Goal: Task Accomplishment & Management: Manage account settings

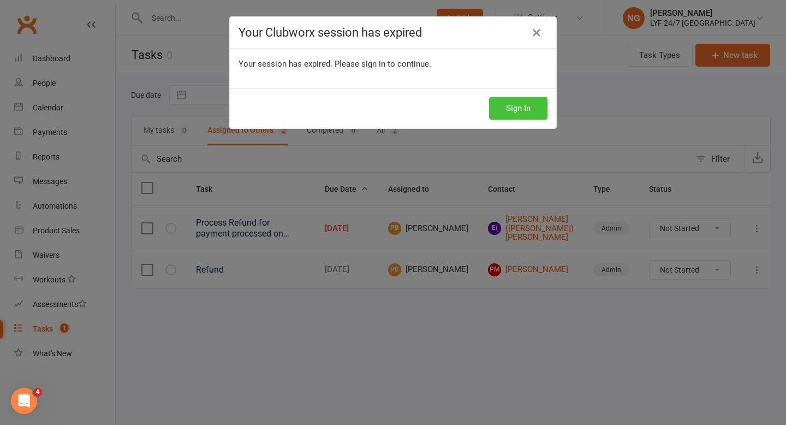
click at [513, 101] on button "Sign In" at bounding box center [518, 108] width 58 height 23
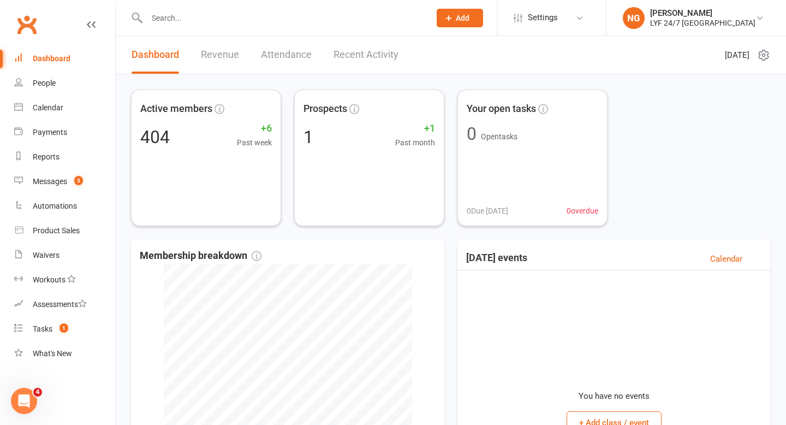
click at [203, 18] on input "text" at bounding box center [283, 17] width 279 height 15
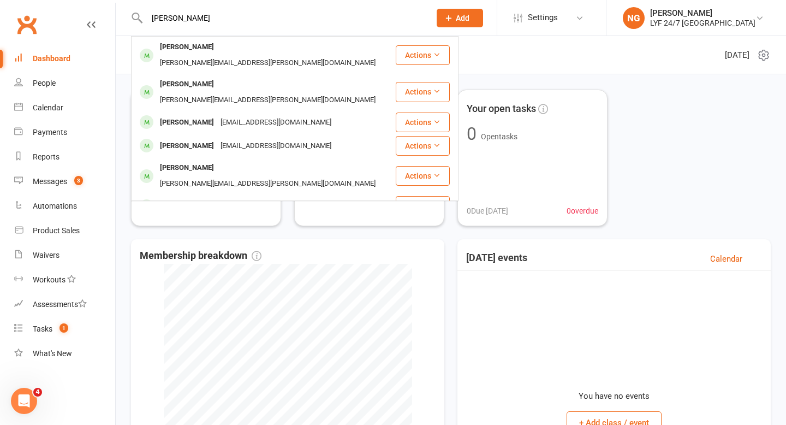
type input "[PERSON_NAME]"
click at [190, 222] on div "[PERSON_NAME]" at bounding box center [187, 230] width 61 height 16
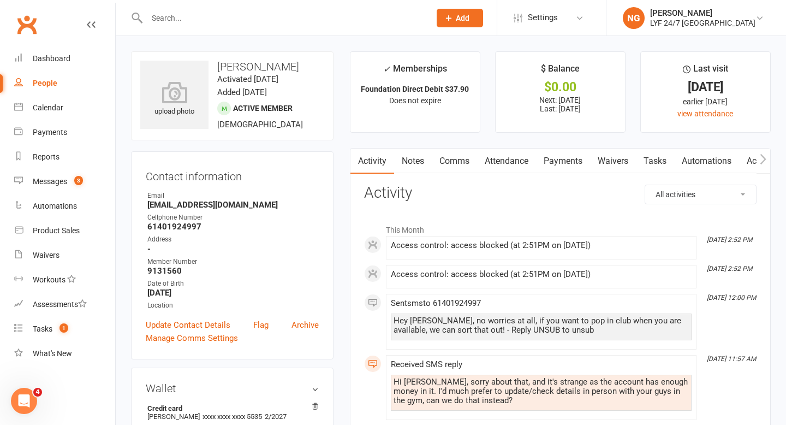
click at [573, 157] on link "Payments" at bounding box center [563, 160] width 54 height 25
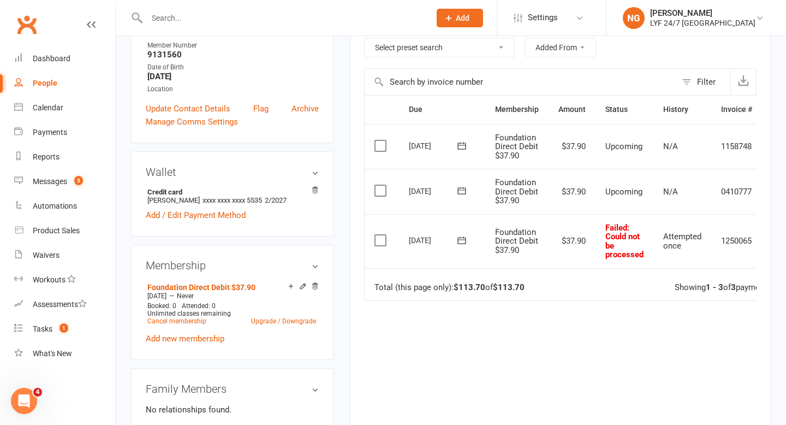
scroll to position [214, 0]
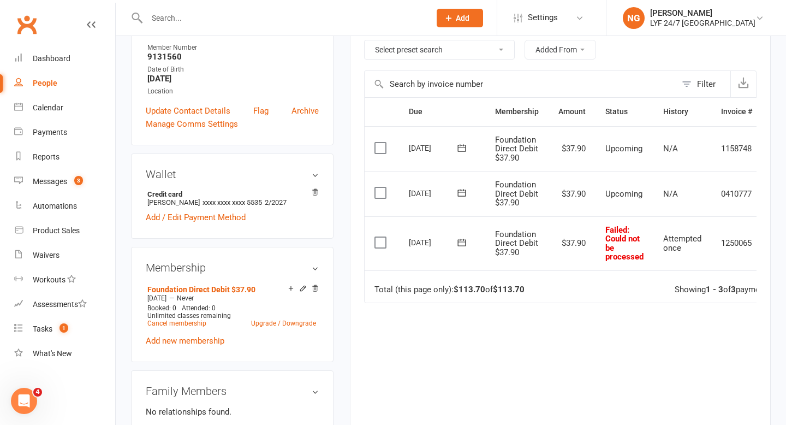
click at [384, 242] on label at bounding box center [381, 242] width 15 height 11
click at [382, 237] on input "checkbox" at bounding box center [377, 237] width 7 height 0
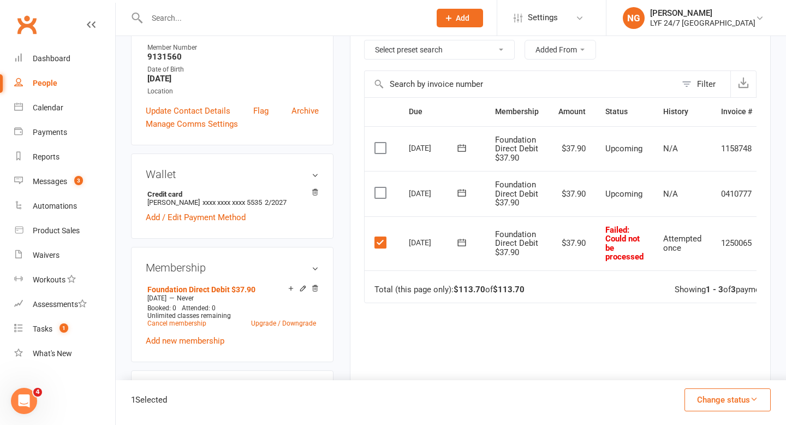
click at [724, 400] on button "Change status" at bounding box center [727, 399] width 86 height 23
click at [688, 308] on link "Paid (Cash)" at bounding box center [716, 305] width 108 height 22
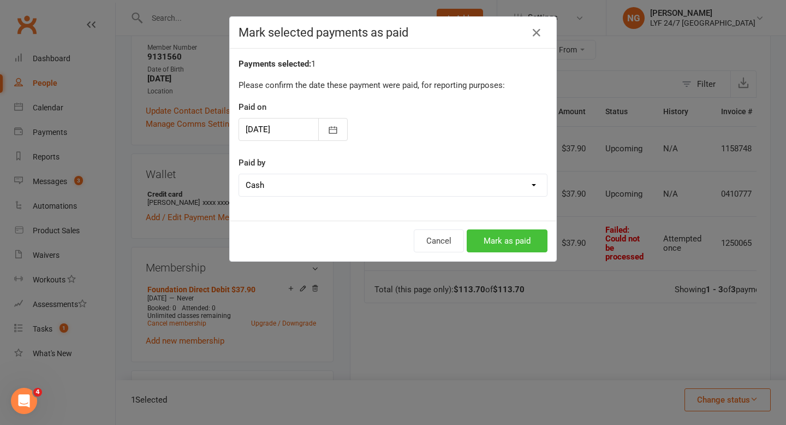
click at [492, 244] on button "Mark as paid" at bounding box center [507, 240] width 81 height 23
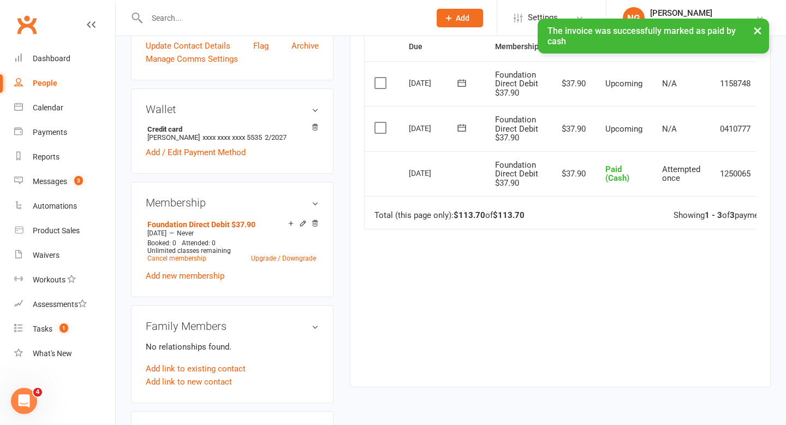
scroll to position [279, 0]
click at [196, 276] on link "Add new membership" at bounding box center [185, 275] width 79 height 10
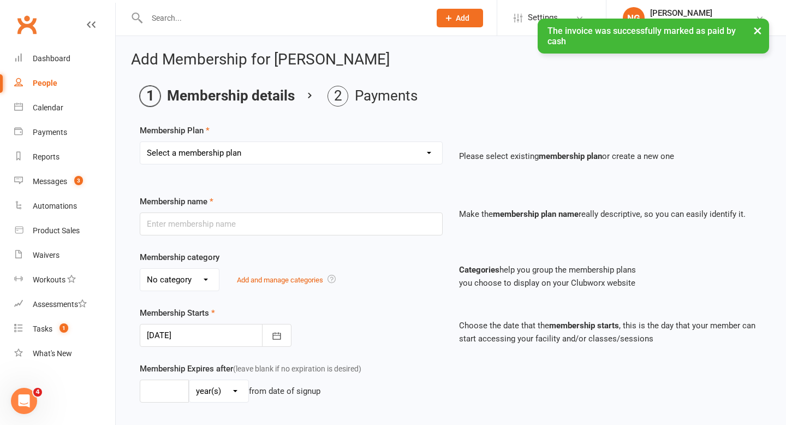
click at [284, 153] on select "Select a membership plan Create new Membership Plan Foundation Direct Debit $41…" at bounding box center [291, 153] width 302 height 22
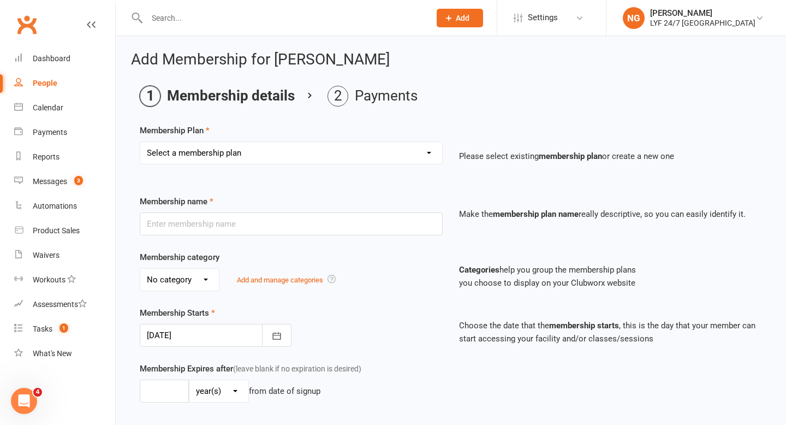
select select "21"
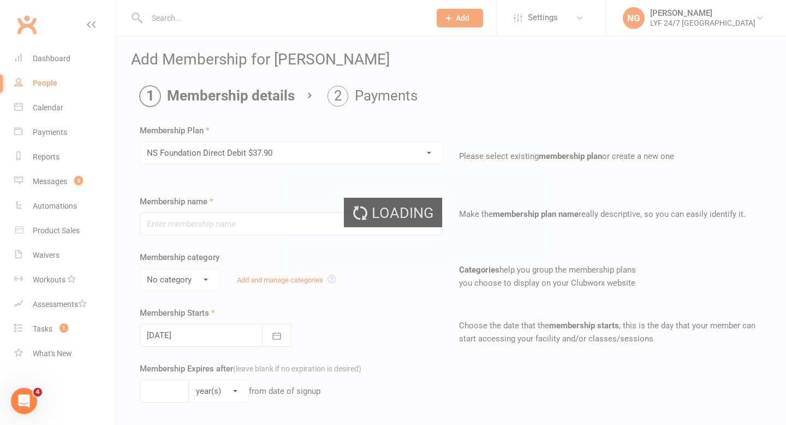
type input "NS Foundation Direct Debit $37.90"
type input "0"
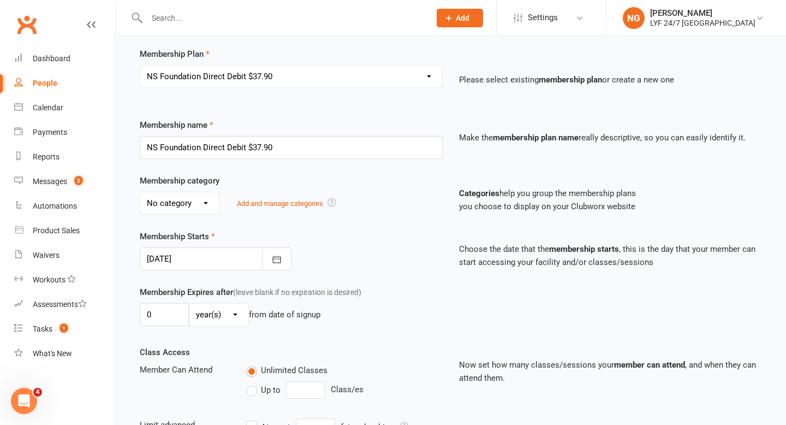
scroll to position [82, 0]
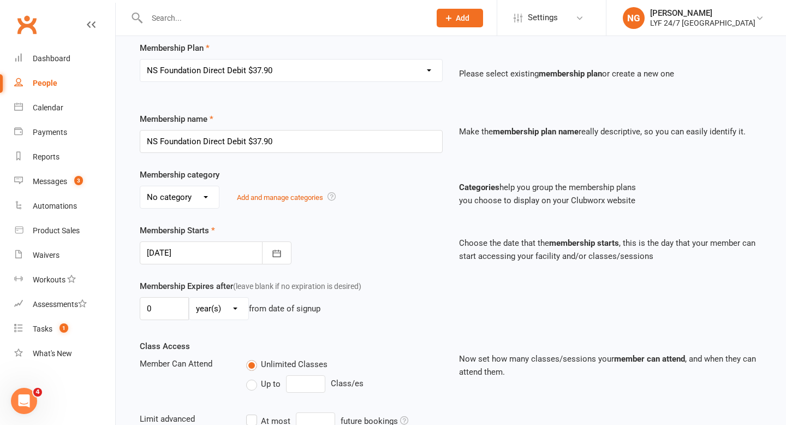
click at [192, 198] on select "No category Complimentary Foundation General Stripe Team" at bounding box center [179, 197] width 79 height 22
click at [180, 198] on select "No category Complimentary Foundation General Stripe Team" at bounding box center [179, 197] width 79 height 22
select select "3"
click at [383, 230] on div "Membership Starts [DATE] [DATE] Sun Mon Tue Wed Thu Fri Sat 31 27 28 29 30 31 0…" at bounding box center [291, 244] width 319 height 40
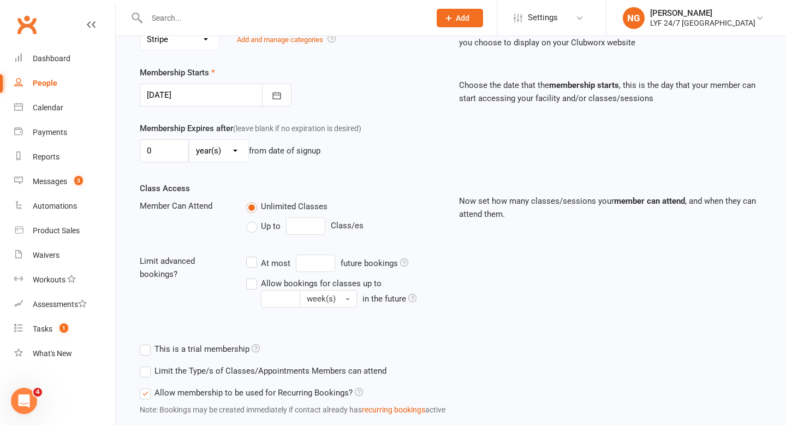
scroll to position [311, 0]
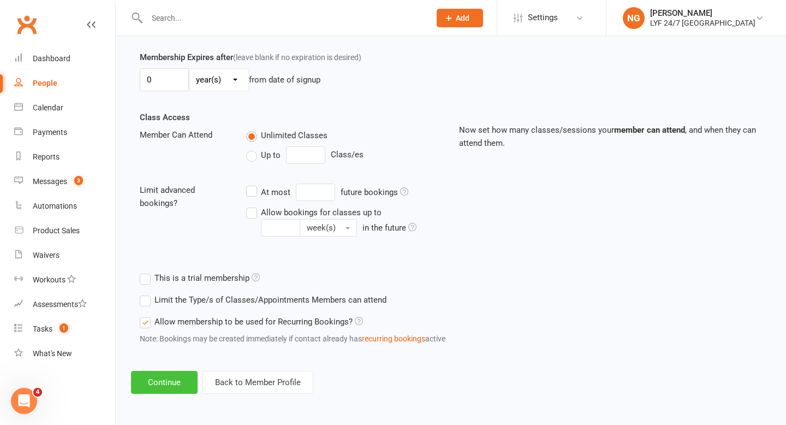
click at [153, 381] on button "Continue" at bounding box center [164, 382] width 67 height 23
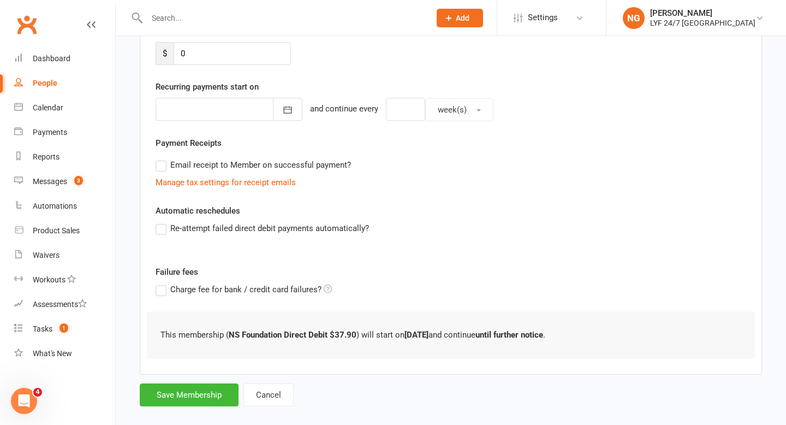
scroll to position [238, 0]
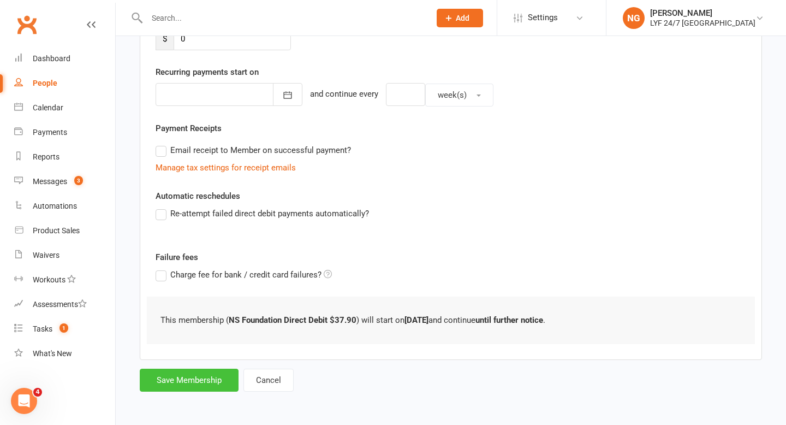
click at [187, 378] on button "Save Membership" at bounding box center [189, 379] width 99 height 23
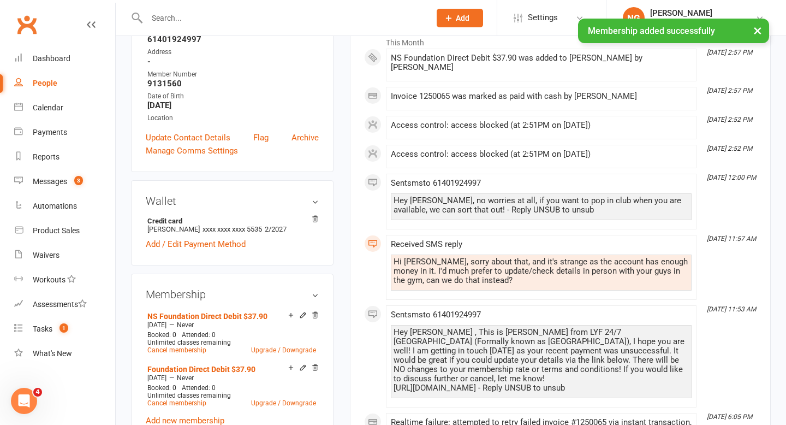
scroll to position [212, 0]
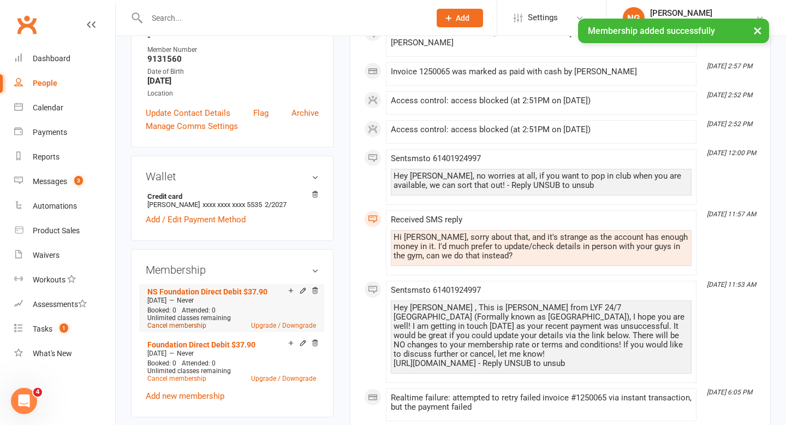
click at [180, 324] on link "Cancel membership" at bounding box center [176, 325] width 59 height 8
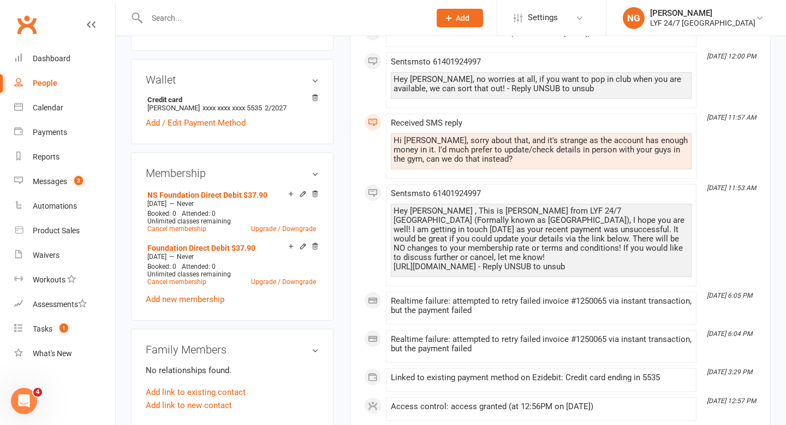
scroll to position [309, 0]
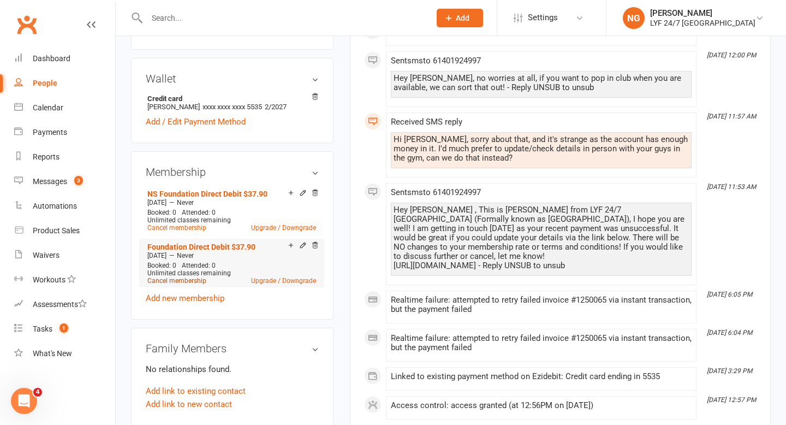
click at [195, 278] on link "Cancel membership" at bounding box center [176, 281] width 59 height 8
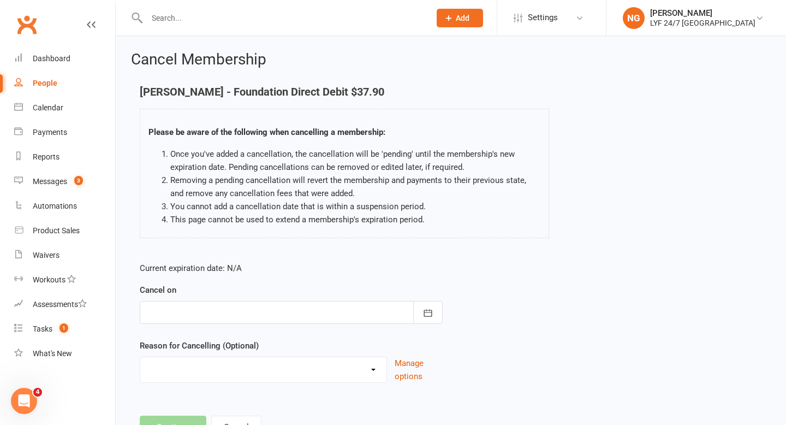
click at [355, 311] on div at bounding box center [291, 312] width 303 height 23
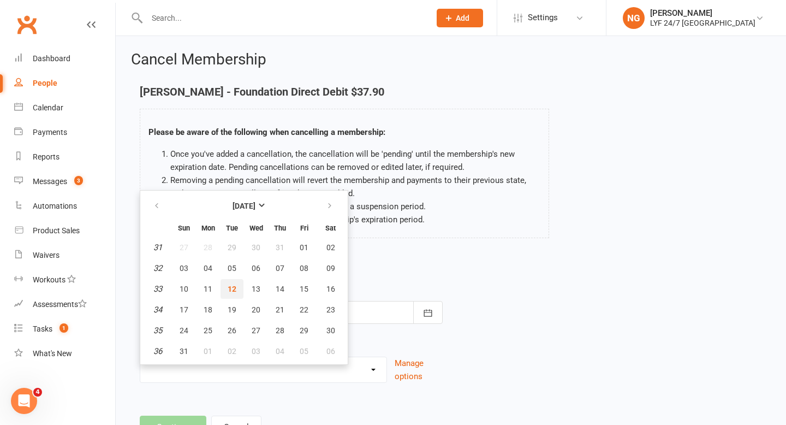
click at [225, 289] on button "12" at bounding box center [232, 289] width 23 height 20
type input "[DATE]"
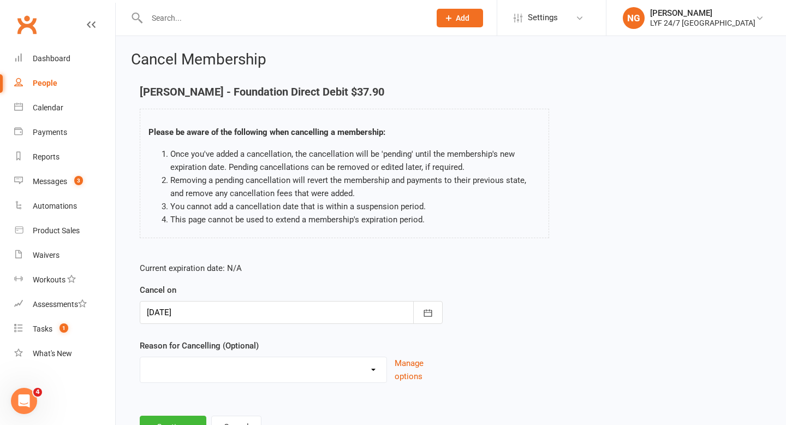
scroll to position [47, 0]
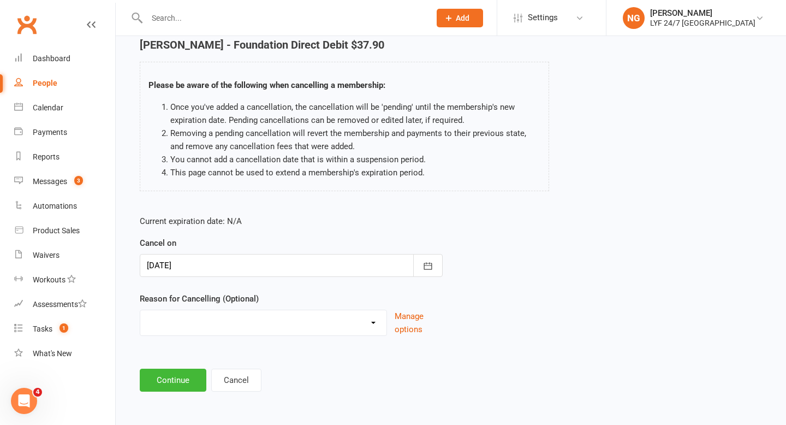
click at [220, 319] on select "Holiday Injury Migration Moved Stripe Migration Time Other reason" at bounding box center [263, 321] width 246 height 22
select select "4"
click at [171, 388] on button "Continue" at bounding box center [173, 379] width 67 height 23
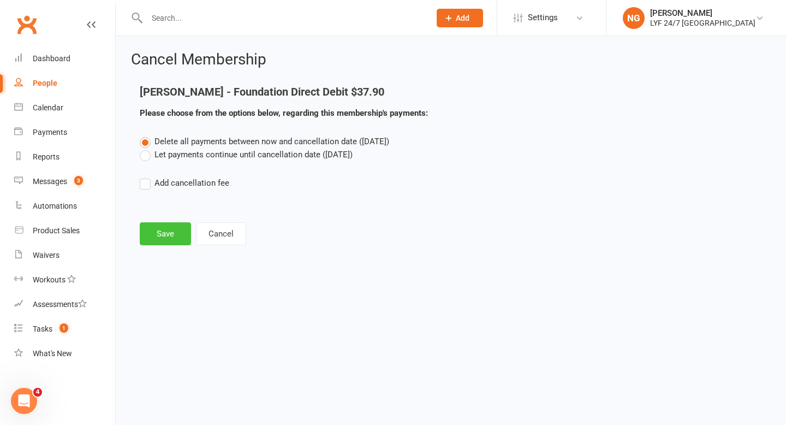
click at [166, 234] on button "Save" at bounding box center [165, 233] width 51 height 23
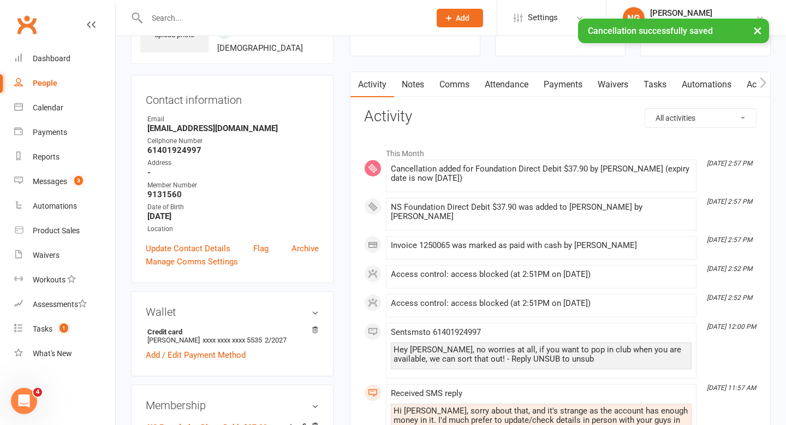
scroll to position [67, 0]
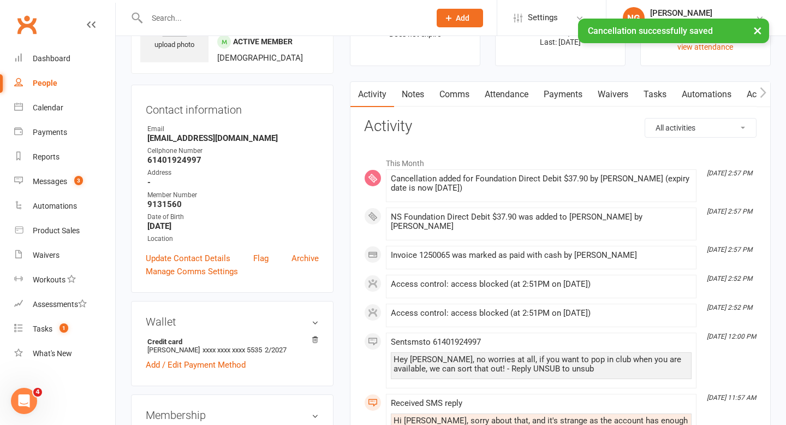
click at [556, 94] on link "Payments" at bounding box center [563, 94] width 54 height 25
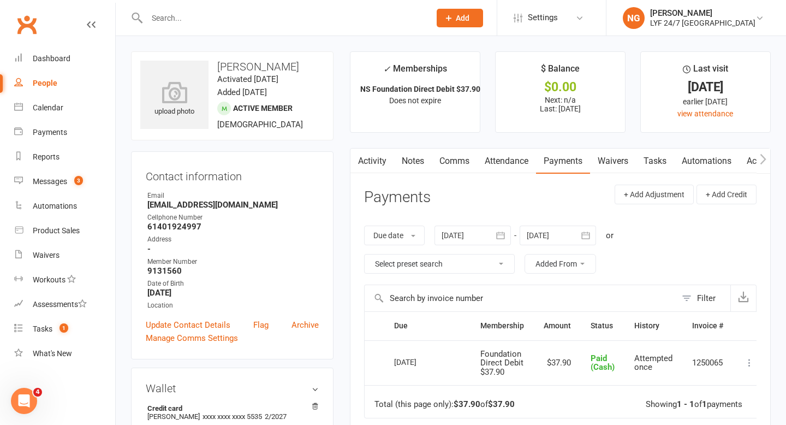
click at [377, 162] on link "Activity" at bounding box center [372, 160] width 44 height 25
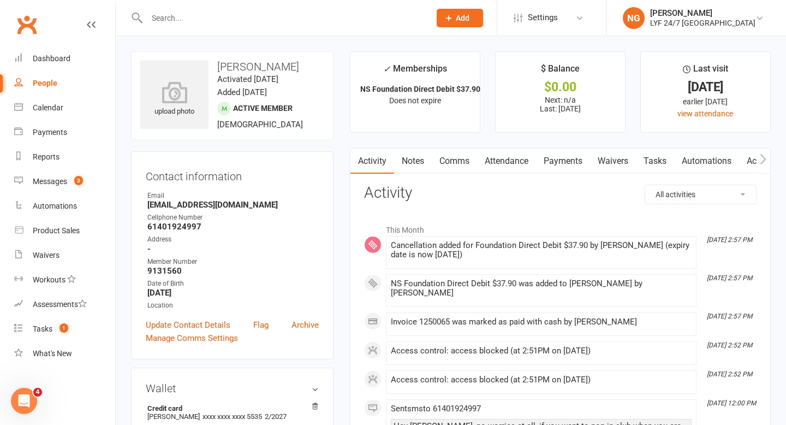
scroll to position [11, 0]
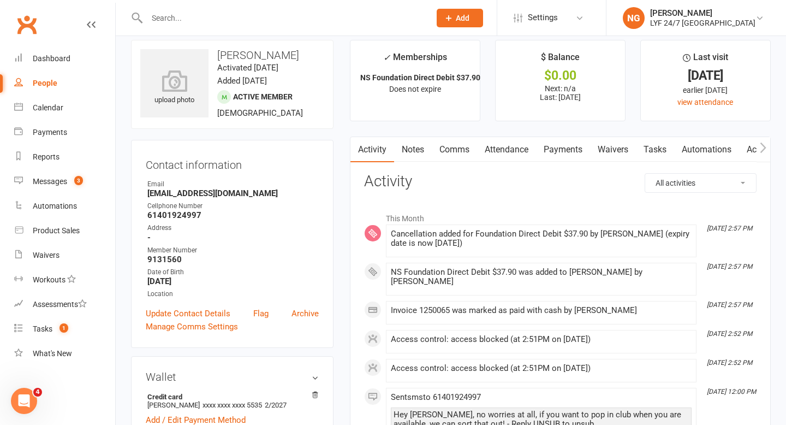
click at [573, 149] on link "Payments" at bounding box center [563, 149] width 54 height 25
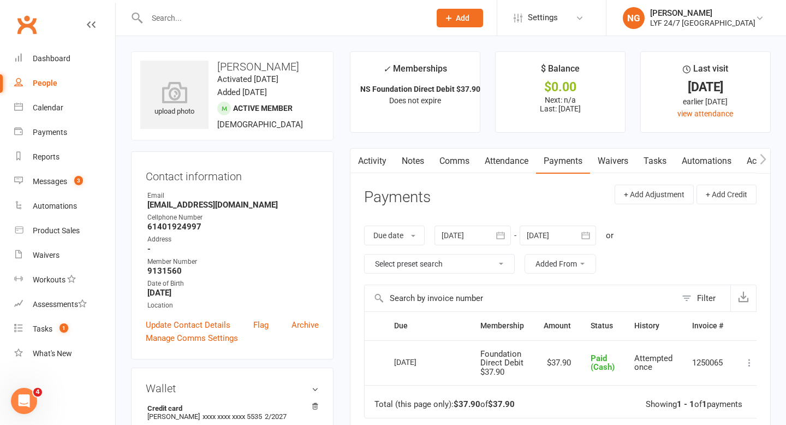
click at [209, 26] on div at bounding box center [276, 17] width 291 height 35
click at [193, 21] on input "text" at bounding box center [283, 17] width 279 height 15
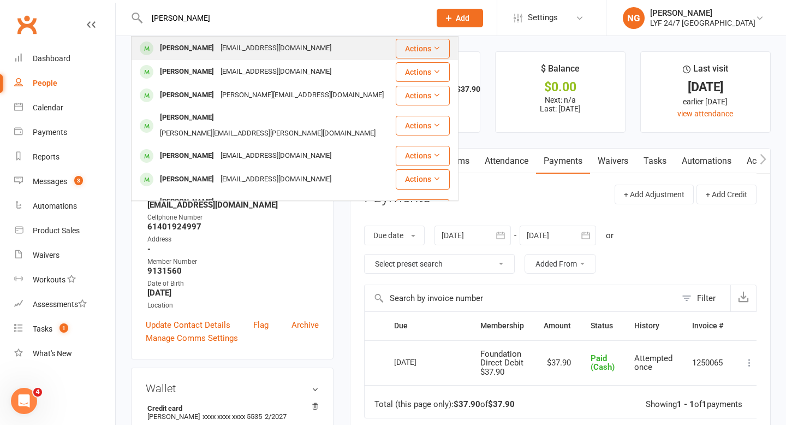
type input "[PERSON_NAME]"
click at [193, 49] on div "[PERSON_NAME]" at bounding box center [187, 48] width 61 height 16
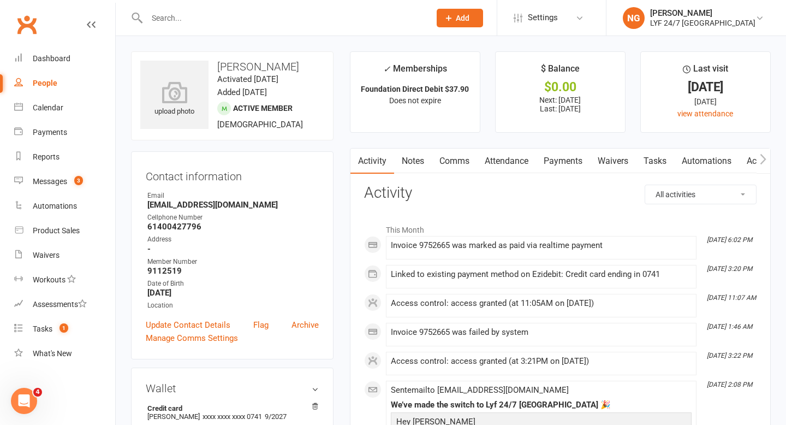
click at [544, 157] on link "Payments" at bounding box center [563, 160] width 54 height 25
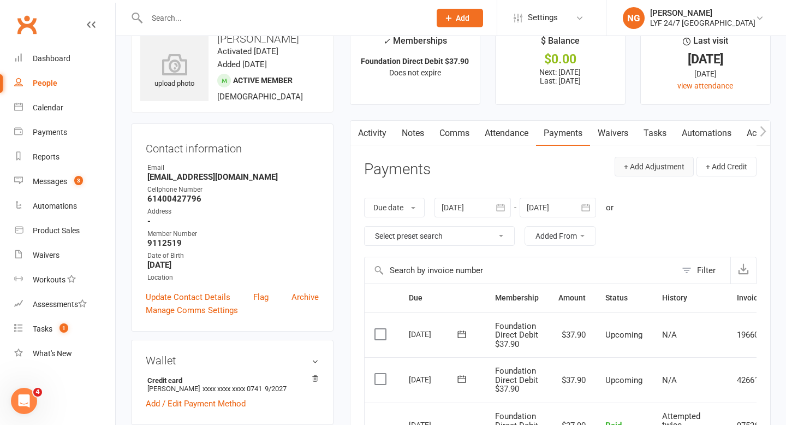
scroll to position [20, 0]
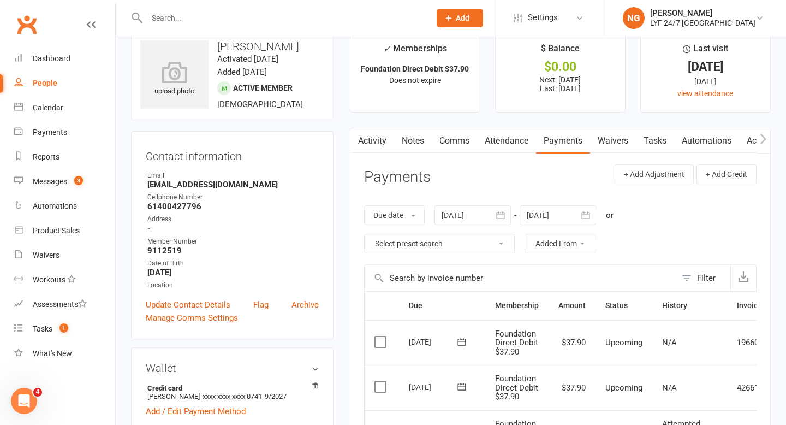
click at [693, 139] on link "Automations" at bounding box center [706, 140] width 65 height 25
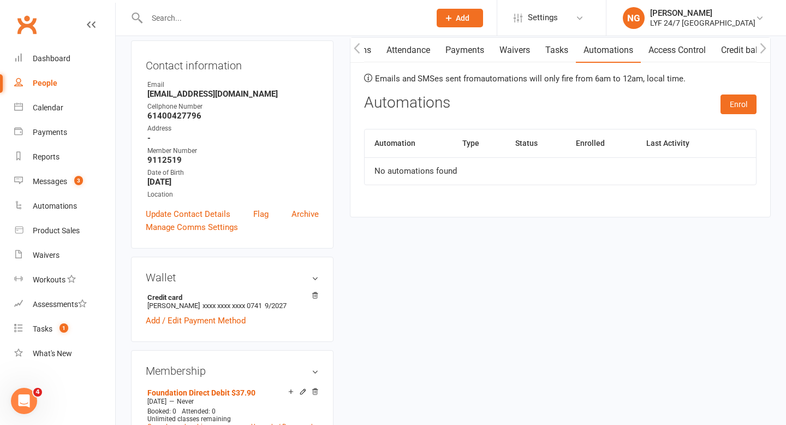
scroll to position [0, 99]
click at [660, 49] on link "Access Control" at bounding box center [676, 50] width 73 height 25
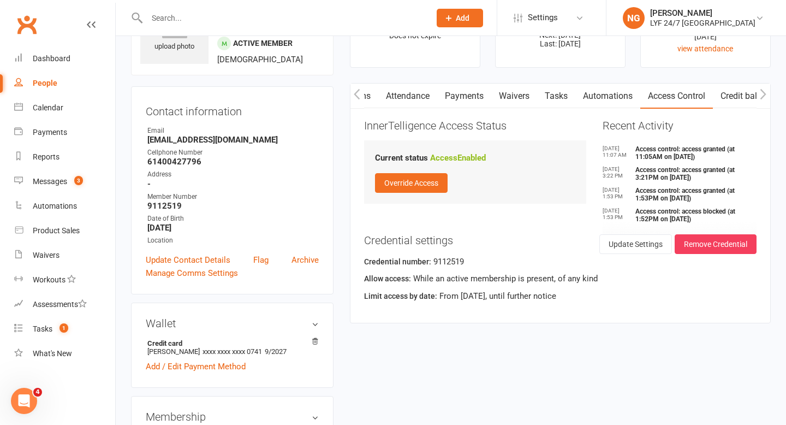
scroll to position [64, 0]
click at [355, 96] on icon "button" at bounding box center [357, 94] width 7 height 11
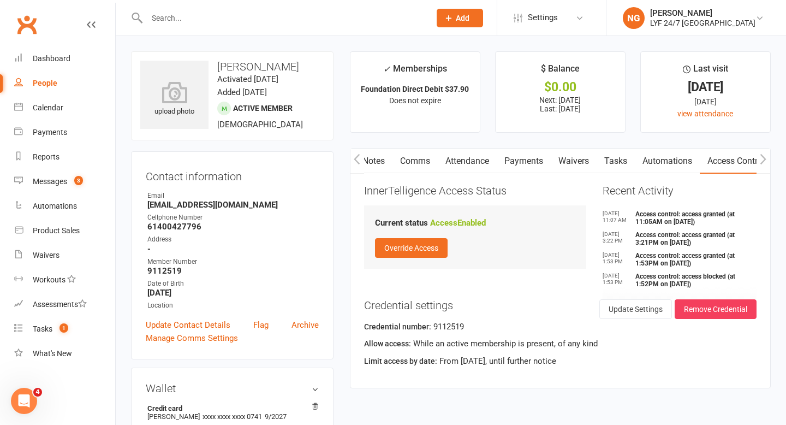
scroll to position [0, 41]
click at [743, 303] on button "Remove Credential" at bounding box center [716, 309] width 82 height 20
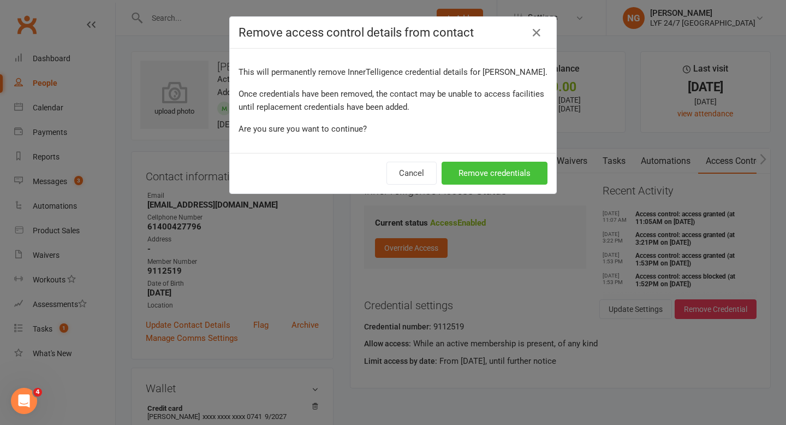
click at [468, 181] on button "Remove credentials" at bounding box center [495, 173] width 106 height 23
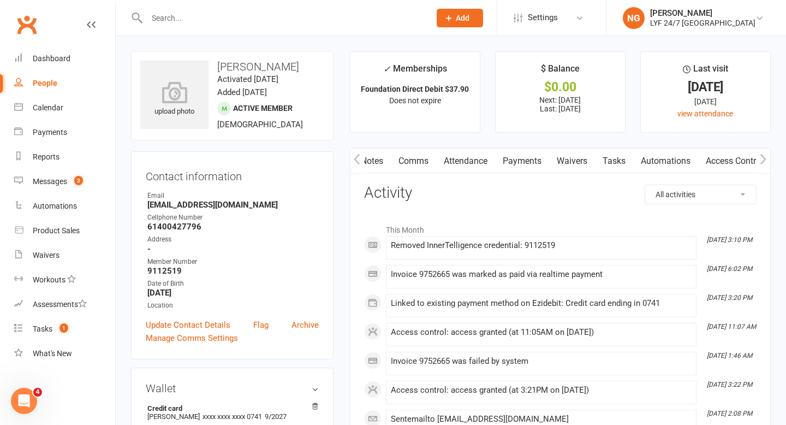
scroll to position [0, 60]
click at [684, 162] on link "Access Control" at bounding box center [715, 160] width 73 height 25
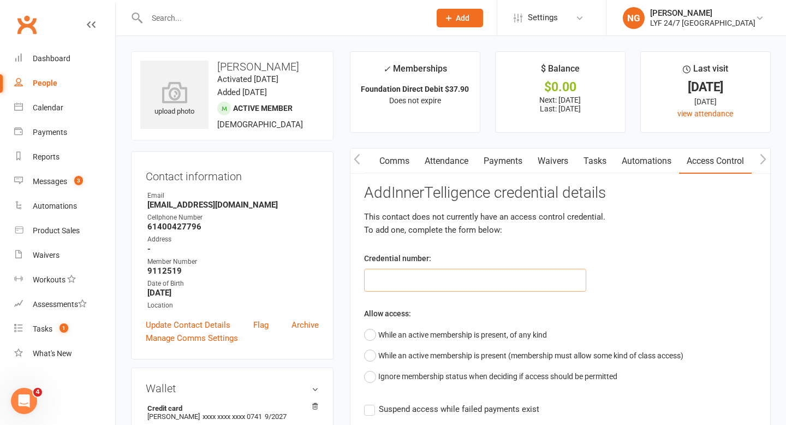
click at [418, 288] on input "text" at bounding box center [475, 280] width 222 height 23
type input "9112519"
click at [446, 317] on div "Allow access: While an active membership is present, of any kind While an activ…" at bounding box center [560, 347] width 392 height 80
click at [445, 333] on button "While an active membership is present, of any kind" at bounding box center [455, 334] width 183 height 21
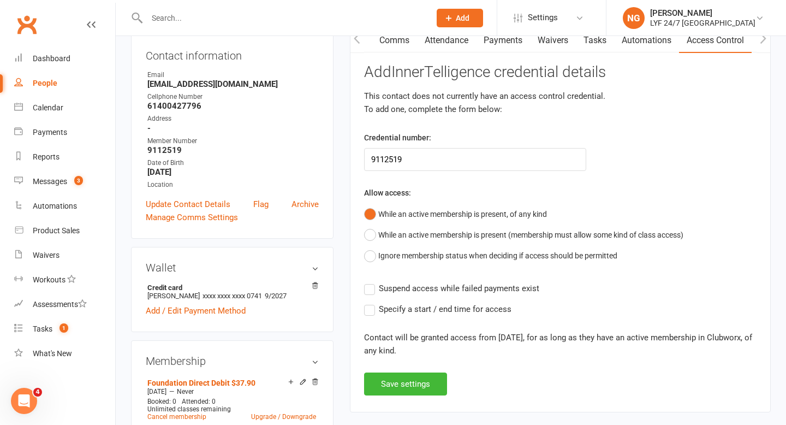
scroll to position [124, 0]
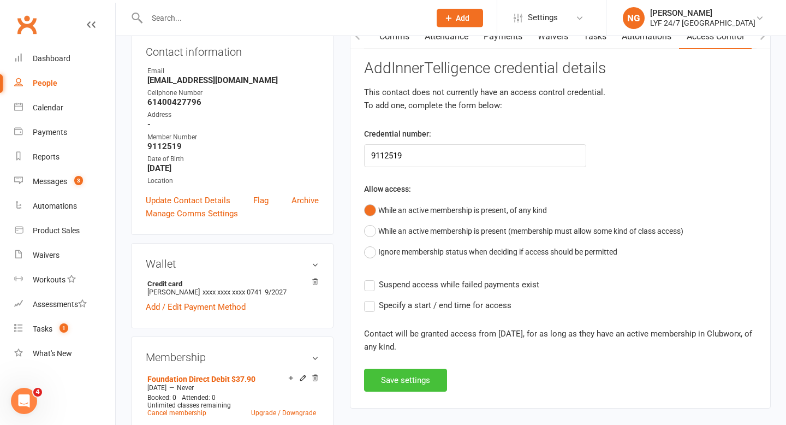
click at [408, 377] on button "Save settings" at bounding box center [405, 379] width 83 height 23
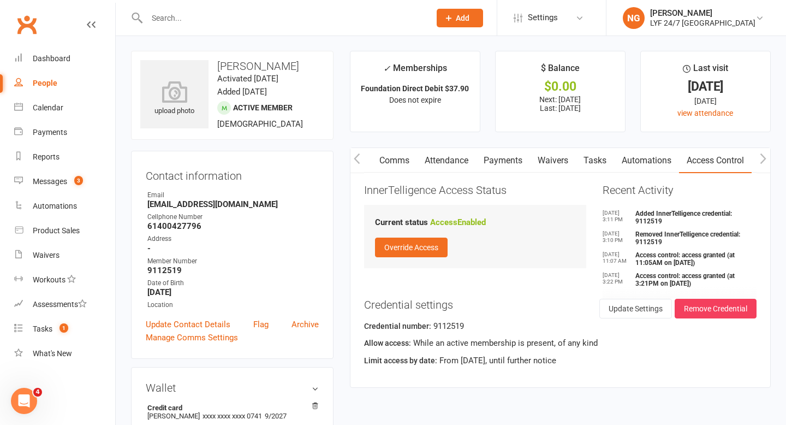
scroll to position [0, 0]
click at [358, 160] on icon "button" at bounding box center [357, 158] width 7 height 11
click at [374, 166] on link "Activity" at bounding box center [372, 160] width 44 height 25
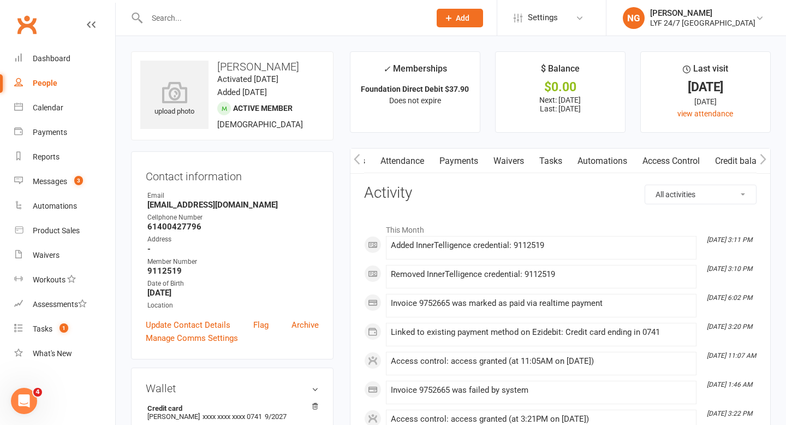
scroll to position [0, 110]
click at [660, 158] on link "Access Control" at bounding box center [665, 160] width 73 height 25
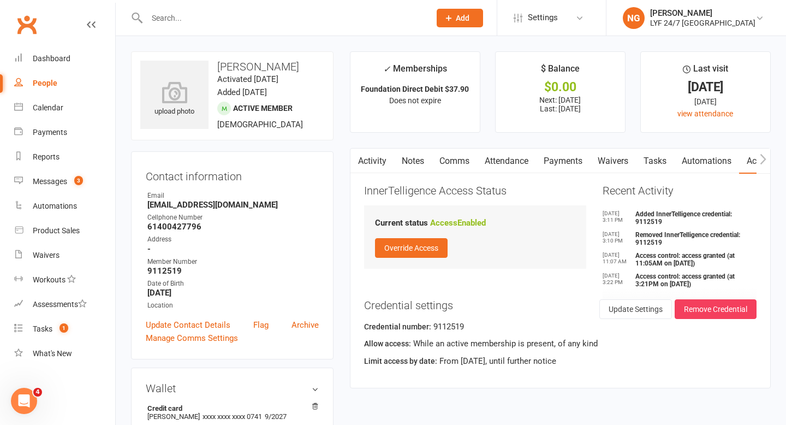
click at [377, 156] on link "Activity" at bounding box center [372, 160] width 44 height 25
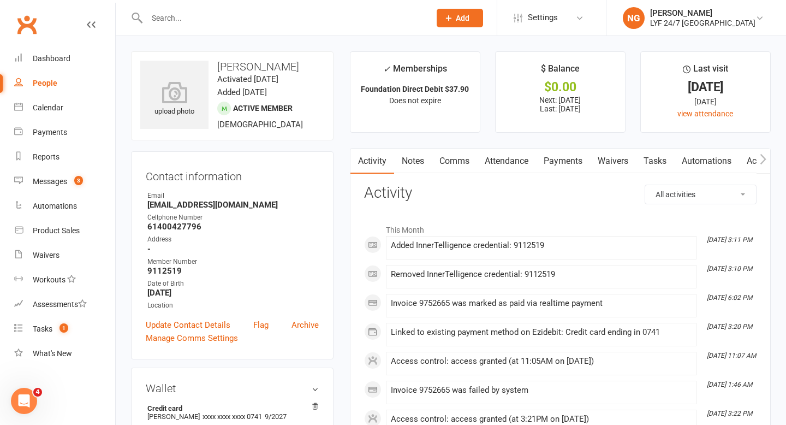
click at [208, 20] on input "text" at bounding box center [283, 17] width 279 height 15
click at [564, 163] on link "Payments" at bounding box center [563, 160] width 54 height 25
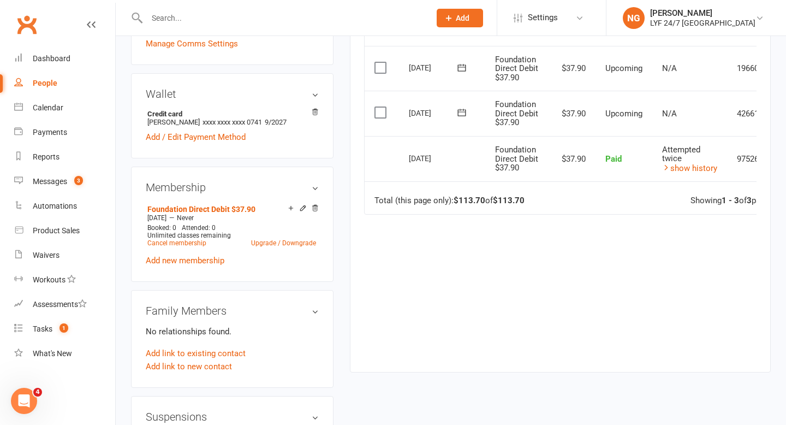
scroll to position [295, 0]
click at [173, 259] on link "Add new membership" at bounding box center [185, 259] width 79 height 10
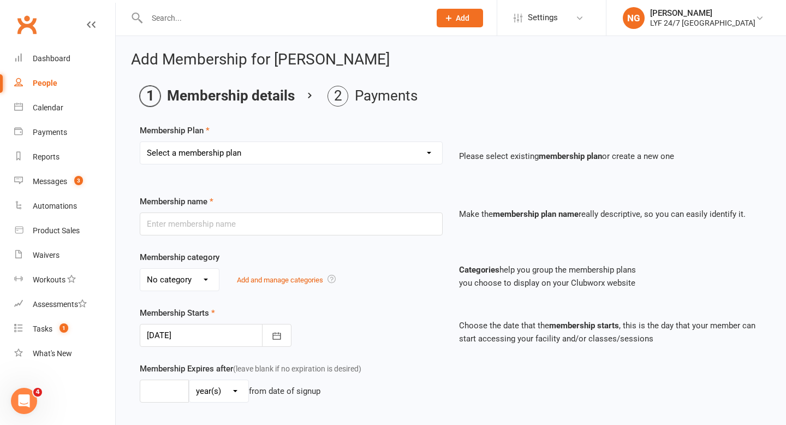
click at [351, 158] on select "Select a membership plan Create new Membership Plan Foundation Direct Debit $41…" at bounding box center [291, 153] width 302 height 22
select select "21"
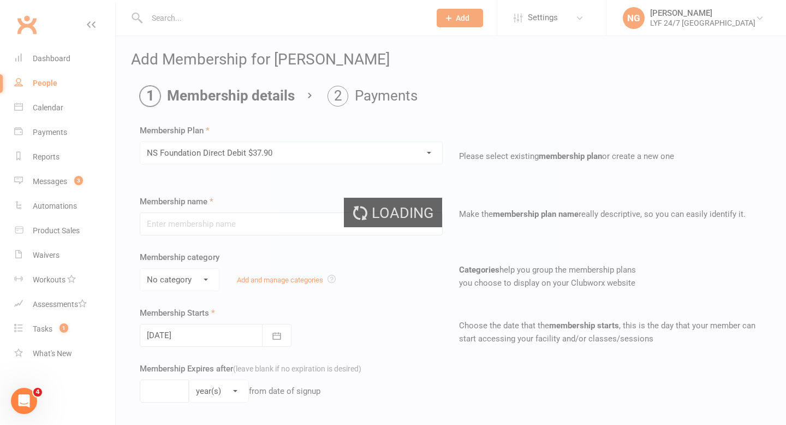
type input "NS Foundation Direct Debit $37.90"
type input "0"
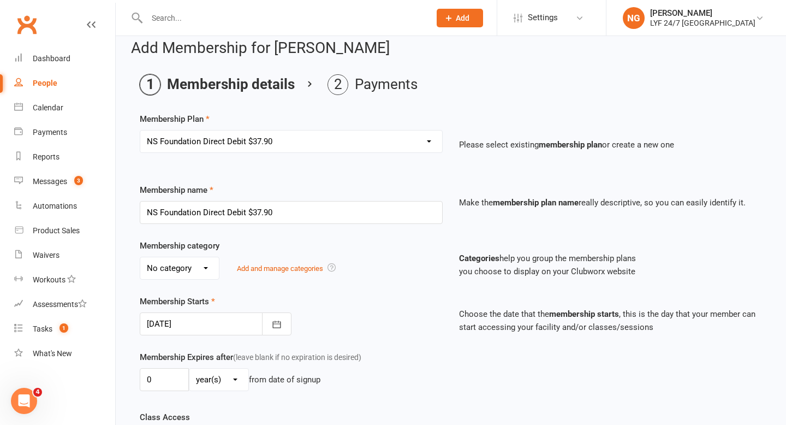
scroll to position [15, 0]
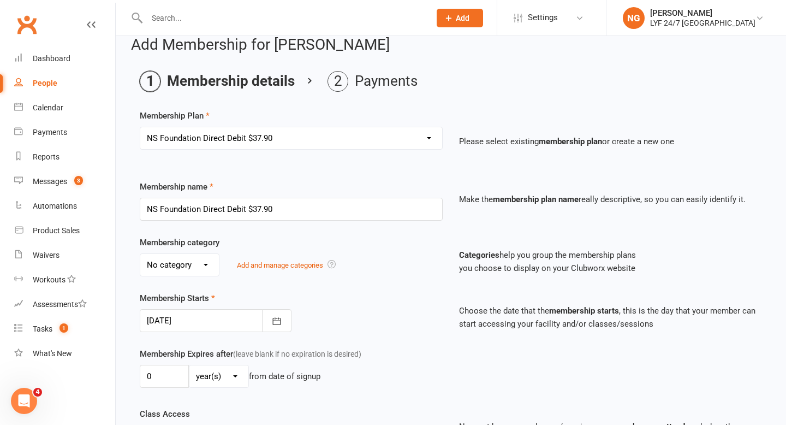
click at [187, 251] on div "Membership category No category Complimentary Foundation General Stripe Team Ad…" at bounding box center [291, 256] width 319 height 40
click at [187, 262] on select "No category Complimentary Foundation General Stripe Team" at bounding box center [179, 265] width 79 height 22
select select "3"
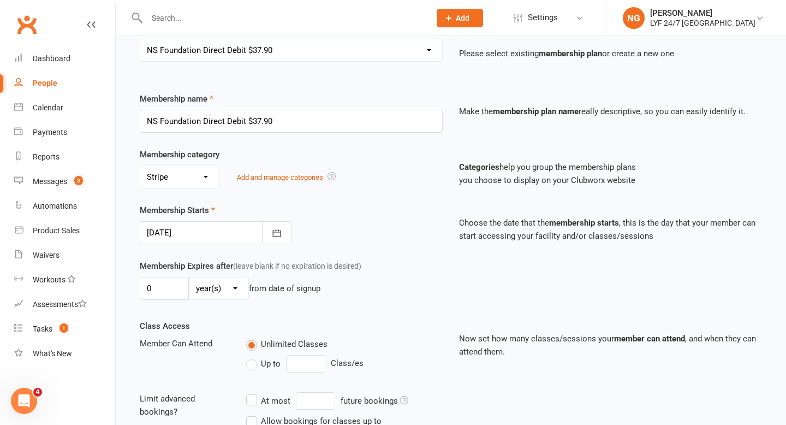
scroll to position [311, 0]
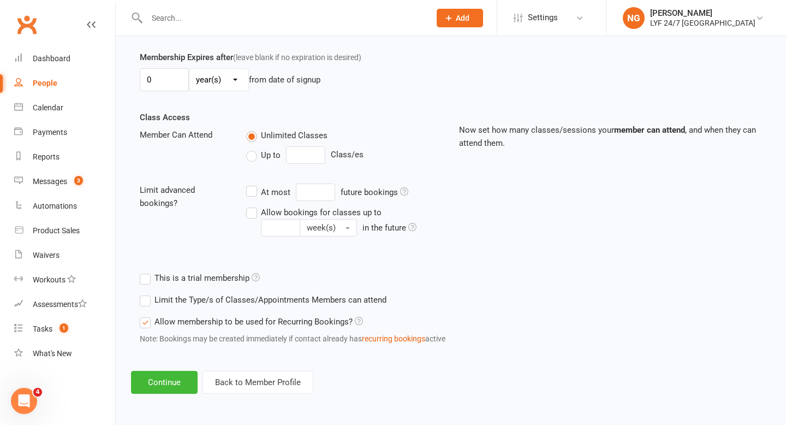
click at [165, 367] on div "Add Membership for [PERSON_NAME] Membership details Payments Membership Plan Se…" at bounding box center [451, 67] width 670 height 684
click at [165, 372] on button "Continue" at bounding box center [164, 382] width 67 height 23
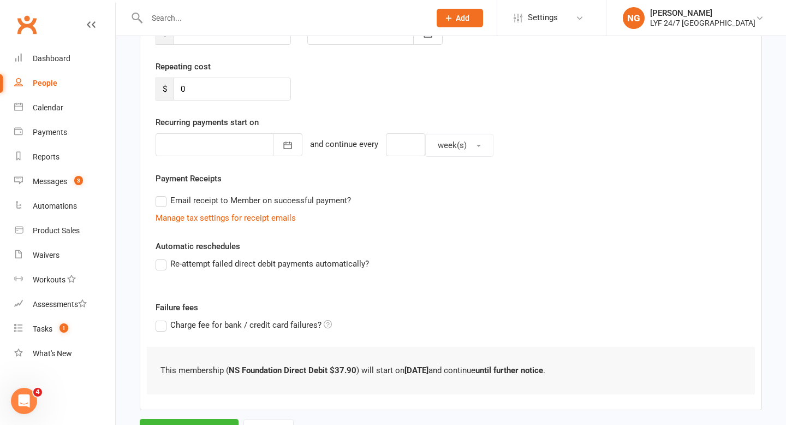
scroll to position [238, 0]
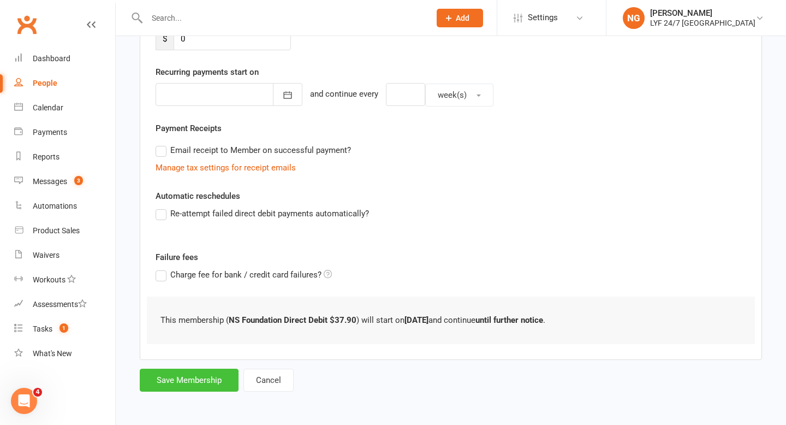
click at [168, 382] on button "Save Membership" at bounding box center [189, 379] width 99 height 23
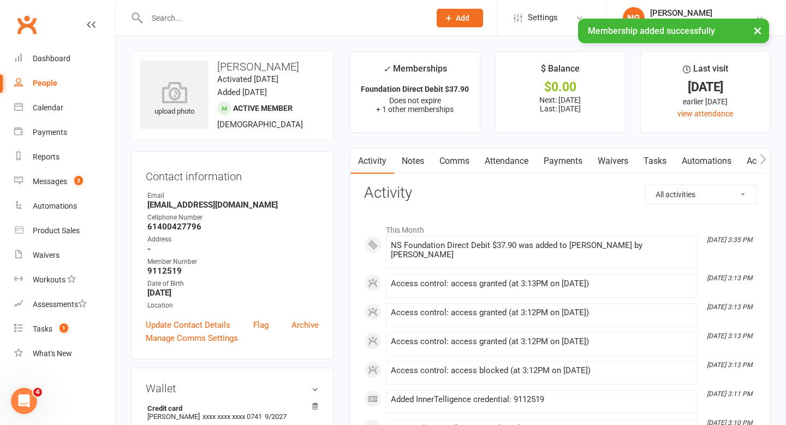
click at [562, 166] on link "Payments" at bounding box center [563, 160] width 54 height 25
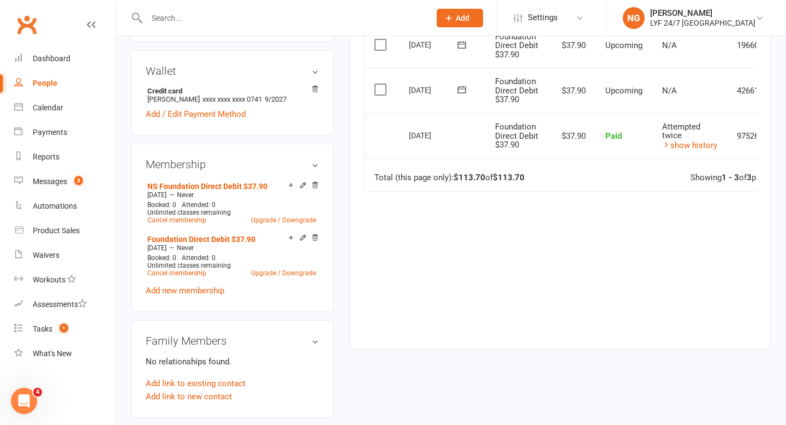
scroll to position [318, 0]
click at [195, 272] on link "Cancel membership" at bounding box center [176, 273] width 59 height 8
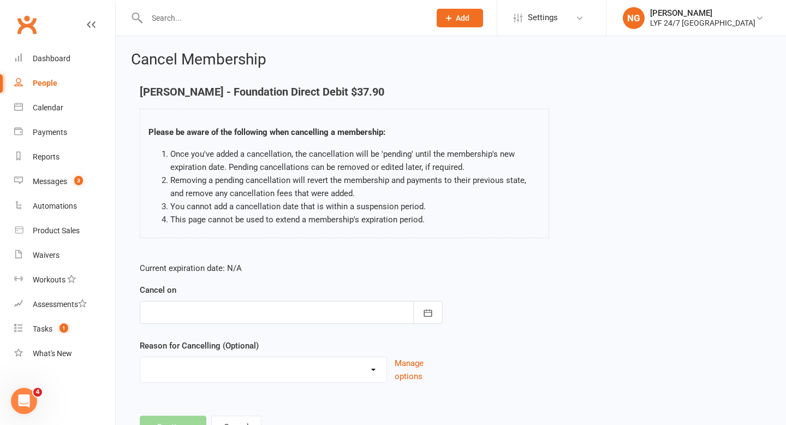
click at [212, 317] on div at bounding box center [291, 312] width 303 height 23
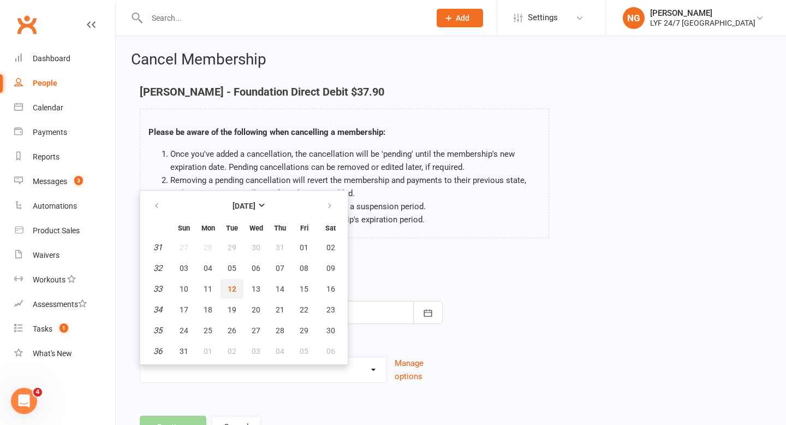
click at [240, 284] on button "12" at bounding box center [232, 289] width 23 height 20
type input "[DATE]"
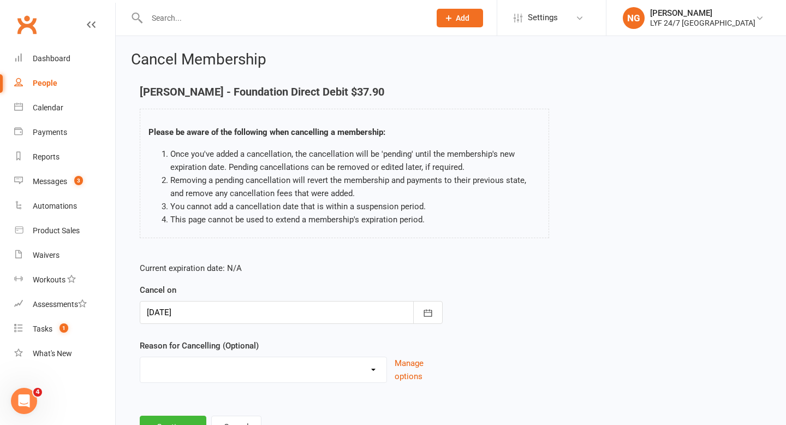
scroll to position [47, 0]
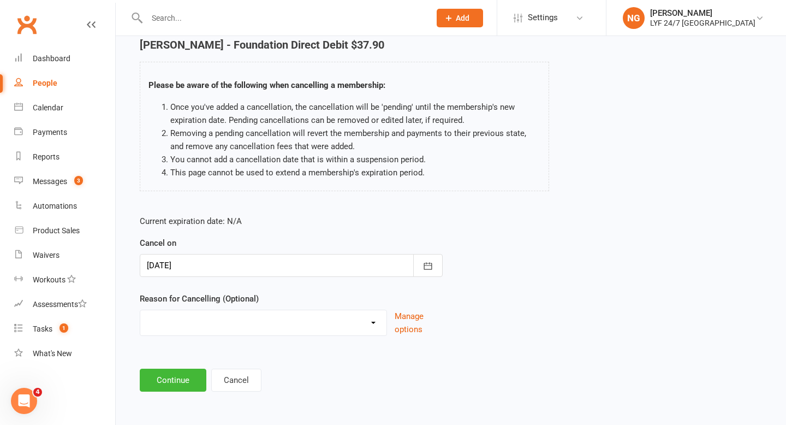
click at [234, 323] on select "Holiday Injury Migration Moved Stripe Migration Time Other reason" at bounding box center [263, 321] width 246 height 22
select select "4"
click at [158, 383] on button "Continue" at bounding box center [173, 379] width 67 height 23
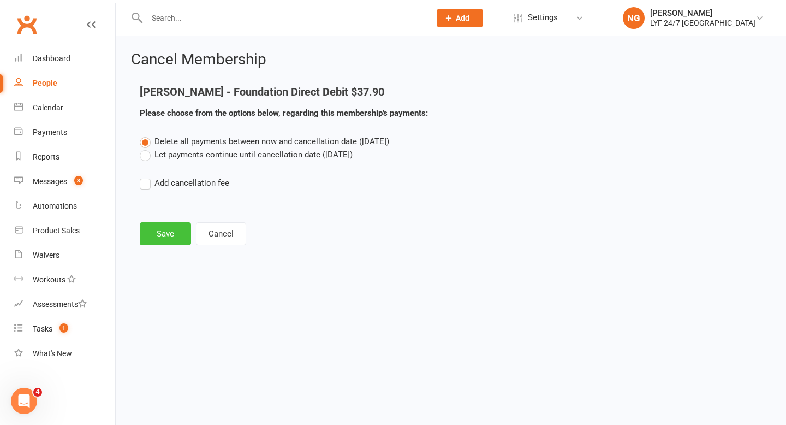
click at [165, 232] on button "Save" at bounding box center [165, 233] width 51 height 23
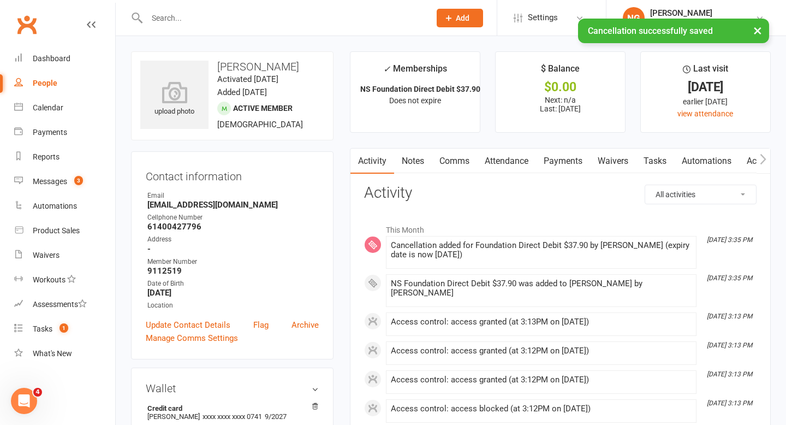
scroll to position [26, 0]
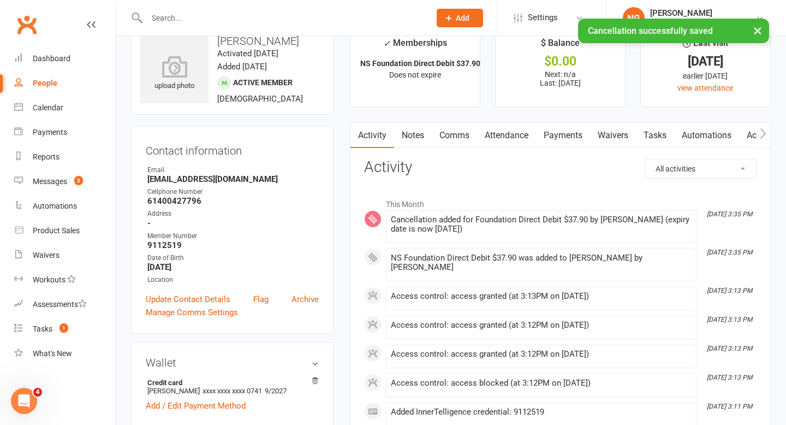
click at [562, 140] on link "Payments" at bounding box center [563, 135] width 54 height 25
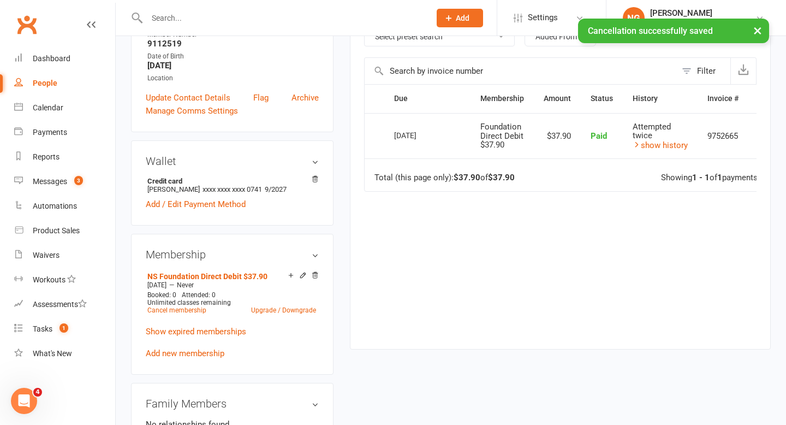
scroll to position [224, 0]
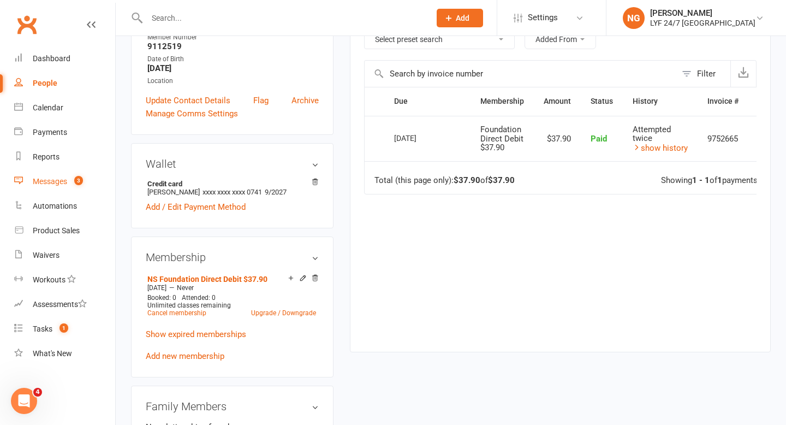
click at [32, 183] on link "Messages 3" at bounding box center [64, 181] width 101 height 25
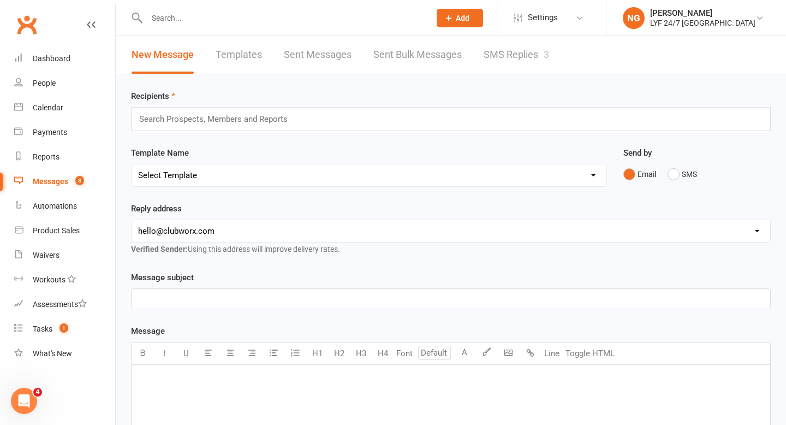
click at [509, 45] on link "SMS Replies 3" at bounding box center [516, 55] width 65 height 38
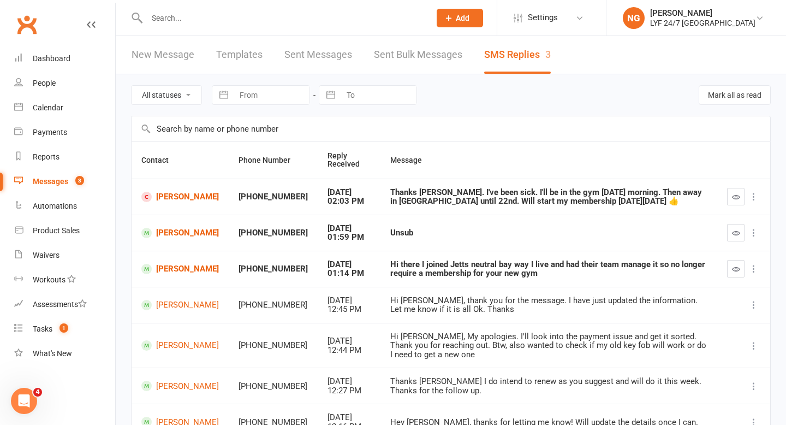
click at [595, 189] on div "Thanks [PERSON_NAME]. I've been sick. I'll be in the gym [DATE] morning. Then a…" at bounding box center [548, 197] width 317 height 18
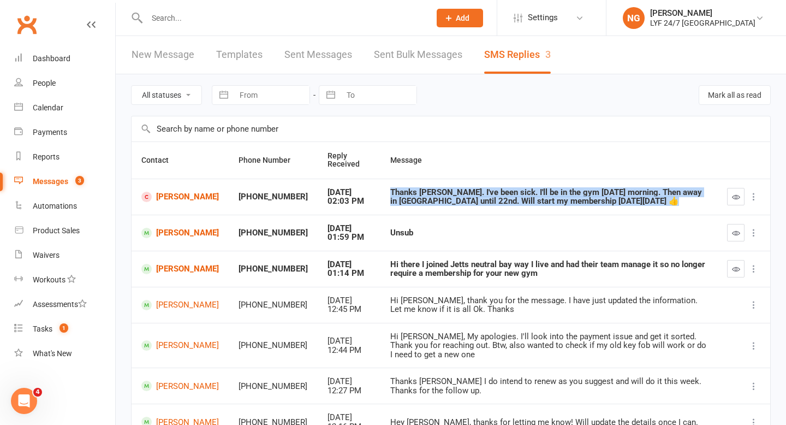
click at [595, 189] on div "Thanks [PERSON_NAME]. I've been sick. I'll be in the gym [DATE] morning. Then a…" at bounding box center [548, 197] width 317 height 18
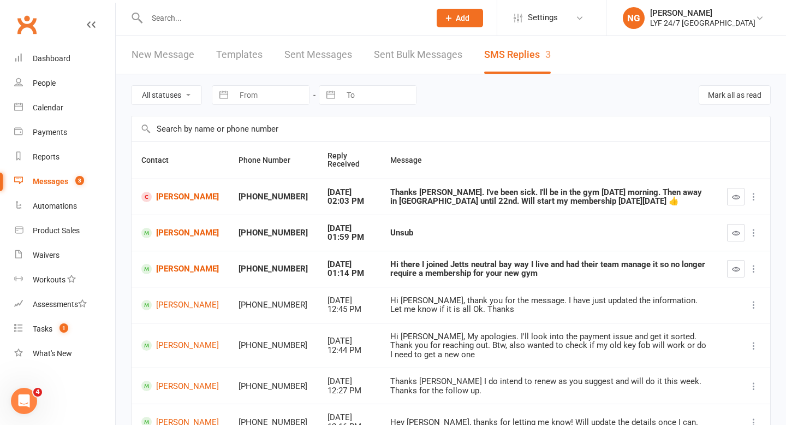
click at [584, 207] on td "Thanks [PERSON_NAME]. I've been sick. I'll be in the gym [DATE] morning. Then a…" at bounding box center [548, 196] width 337 height 36
click at [521, 207] on td "Thanks [PERSON_NAME]. I've been sick. I'll be in the gym [DATE] morning. Then a…" at bounding box center [548, 196] width 337 height 36
click at [507, 200] on div "Thanks [PERSON_NAME]. I've been sick. I'll be in the gym [DATE] morning. Then a…" at bounding box center [548, 197] width 317 height 18
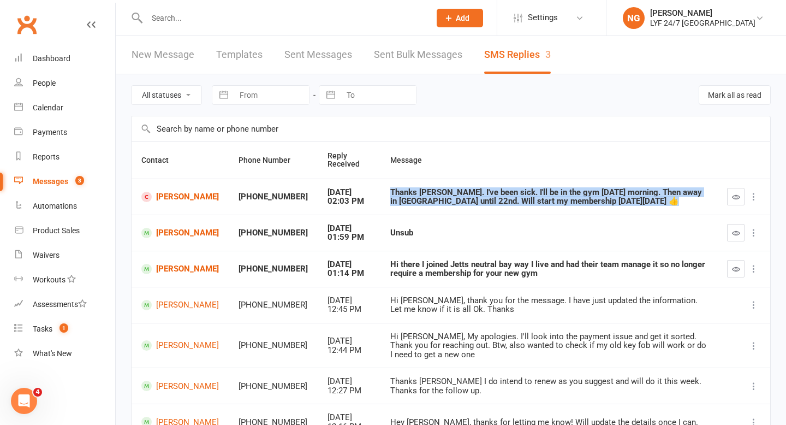
click at [507, 200] on div "Thanks [PERSON_NAME]. I've been sick. I'll be in the gym [DATE] morning. Then a…" at bounding box center [548, 197] width 317 height 18
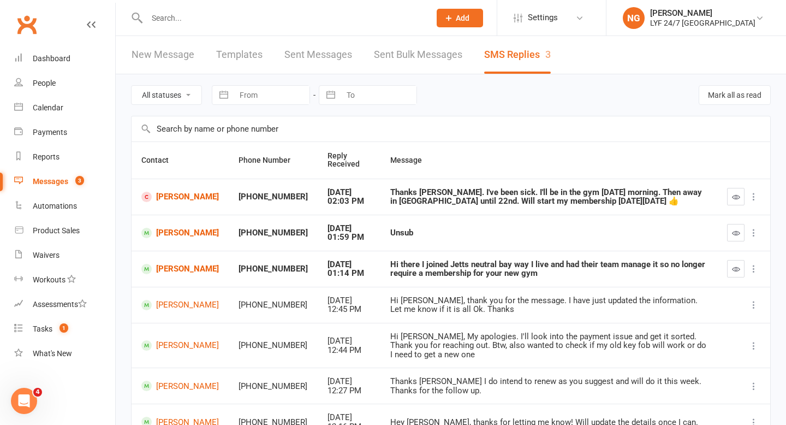
click at [567, 200] on div "Thanks [PERSON_NAME]. I've been sick. I'll be in the gym [DATE] morning. Then a…" at bounding box center [548, 197] width 317 height 18
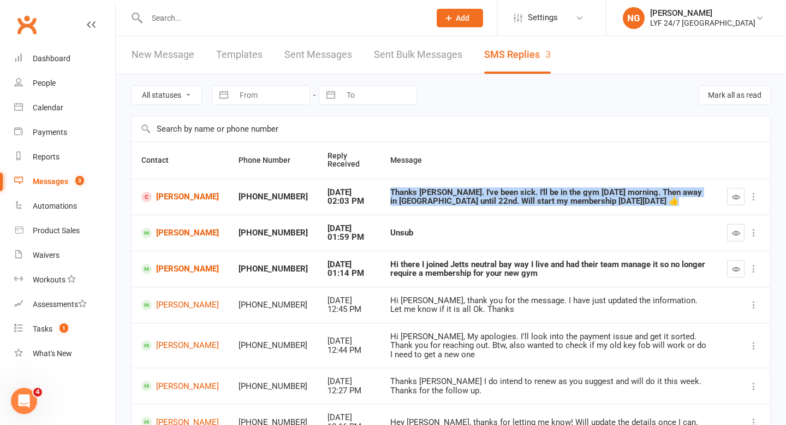
drag, startPoint x: 574, startPoint y: 202, endPoint x: 415, endPoint y: 202, distance: 159.4
click at [415, 202] on div "Thanks [PERSON_NAME]. I've been sick. I'll be in the gym [DATE] morning. Then a…" at bounding box center [548, 197] width 317 height 18
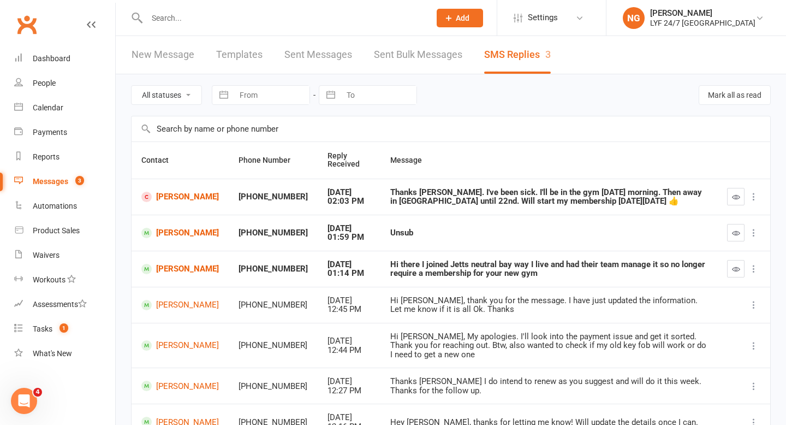
click at [441, 195] on div "Thanks [PERSON_NAME]. I've been sick. I'll be in the gym [DATE] morning. Then a…" at bounding box center [548, 197] width 317 height 18
click at [162, 202] on link "[PERSON_NAME]" at bounding box center [180, 197] width 78 height 10
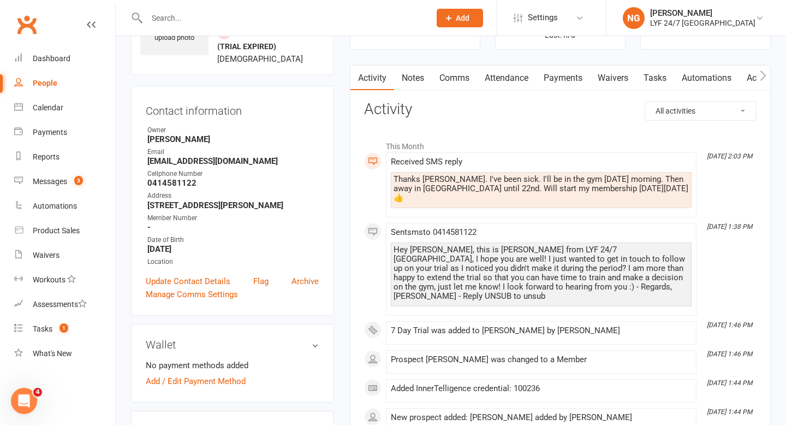
scroll to position [71, 0]
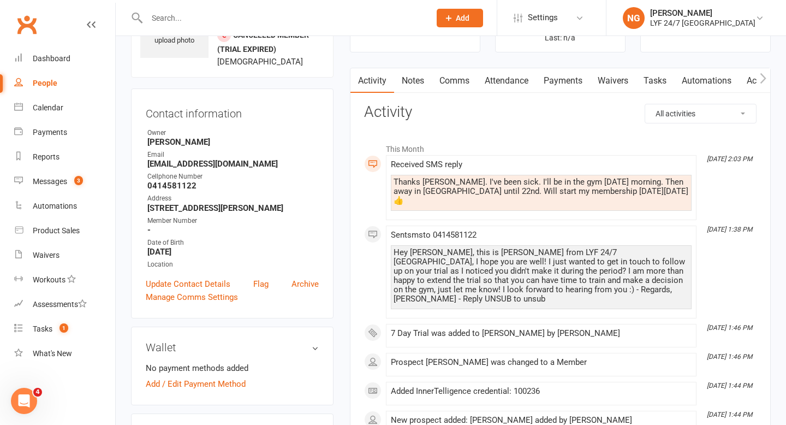
click at [627, 181] on div "Thanks [PERSON_NAME]. I've been sick. I'll be in the gym [DATE] morning. Then a…" at bounding box center [541, 191] width 295 height 28
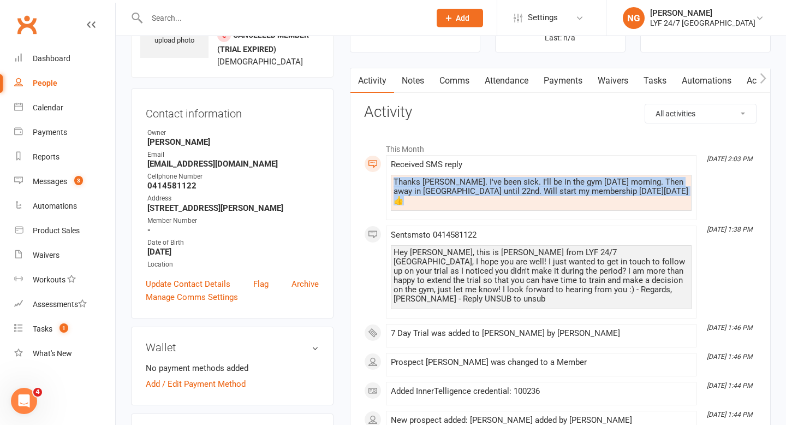
click at [627, 181] on div "Thanks [PERSON_NAME]. I've been sick. I'll be in the gym [DATE] morning. Then a…" at bounding box center [541, 191] width 295 height 28
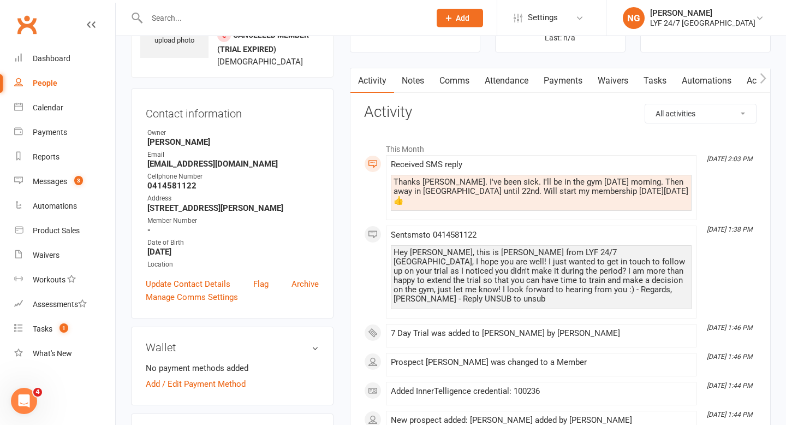
click at [568, 141] on li "This Month" at bounding box center [560, 146] width 392 height 17
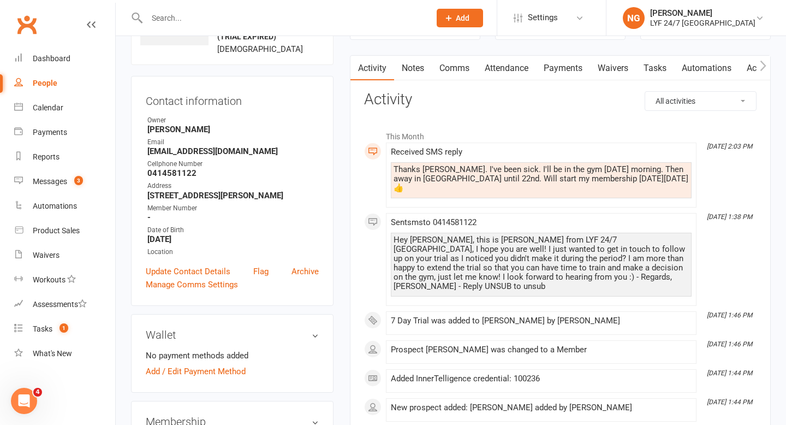
scroll to position [86, 0]
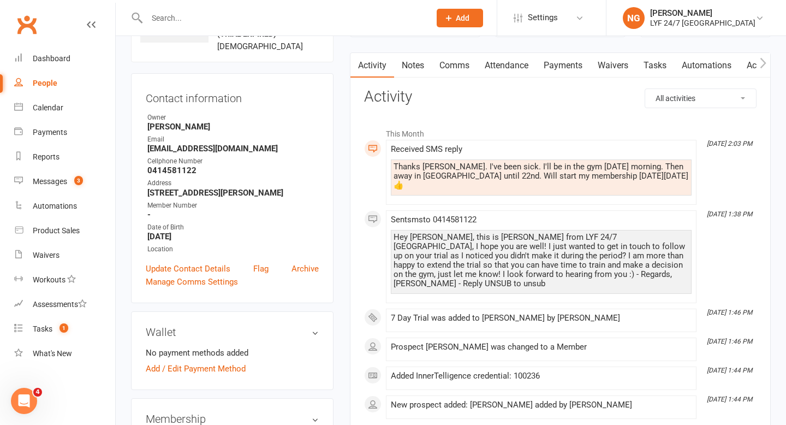
click at [563, 171] on div "Thanks [PERSON_NAME]. I've been sick. I'll be in the gym [DATE] morning. Then a…" at bounding box center [541, 176] width 295 height 28
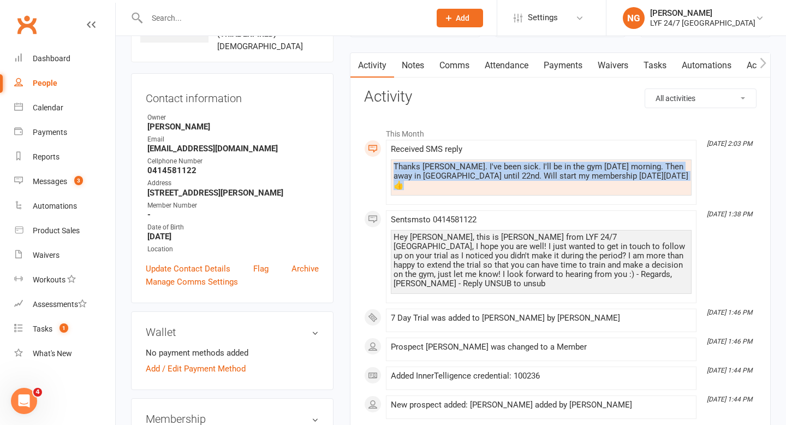
click at [563, 171] on div "Thanks [PERSON_NAME]. I've been sick. I'll be in the gym [DATE] morning. Then a…" at bounding box center [541, 176] width 295 height 28
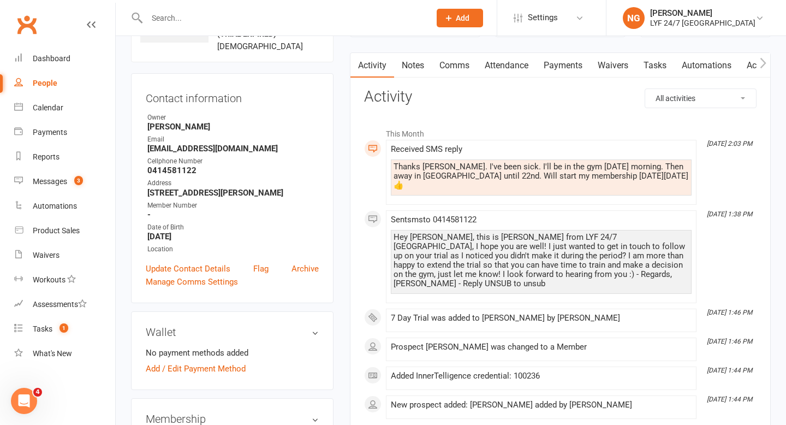
click at [546, 145] on div "Received SMS reply" at bounding box center [541, 149] width 301 height 9
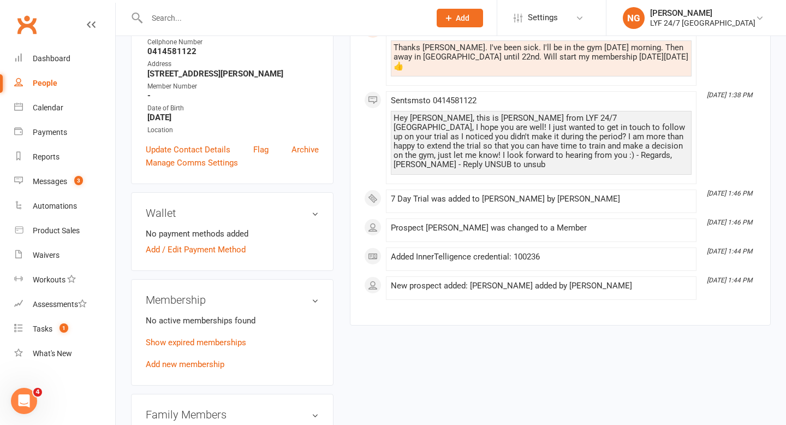
scroll to position [204, 0]
click at [177, 366] on link "Add new membership" at bounding box center [185, 365] width 79 height 10
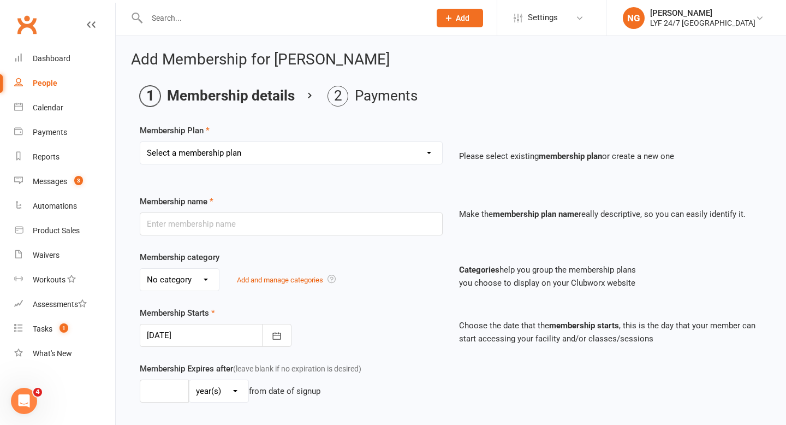
click at [325, 158] on select "Select a membership plan Create new Membership Plan Foundation Direct Debit $41…" at bounding box center [291, 153] width 302 height 22
select select "25"
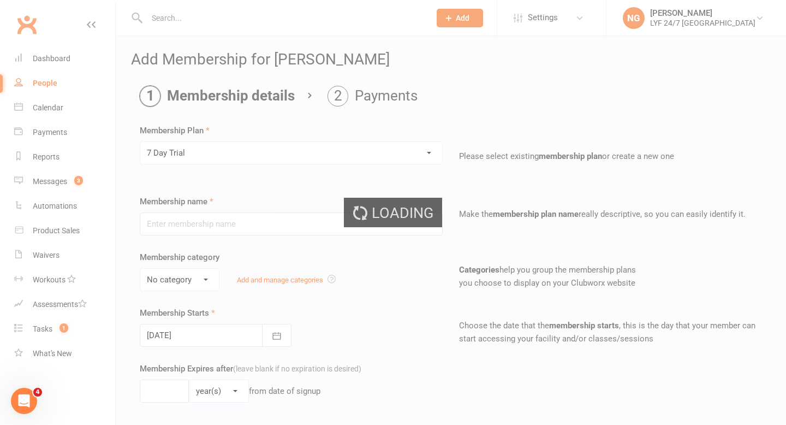
type input "7 Day Trial"
type input "7"
select select "0"
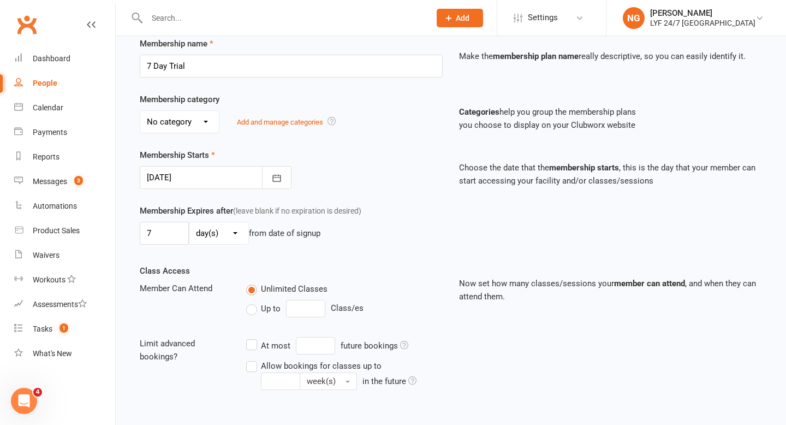
scroll to position [157, 0]
click at [169, 122] on select "No category Complimentary Foundation General Stripe Team" at bounding box center [179, 123] width 79 height 22
select select "0"
click at [163, 134] on div "Membership category No category Complimentary Foundation General Stripe Team Ad…" at bounding box center [451, 122] width 639 height 56
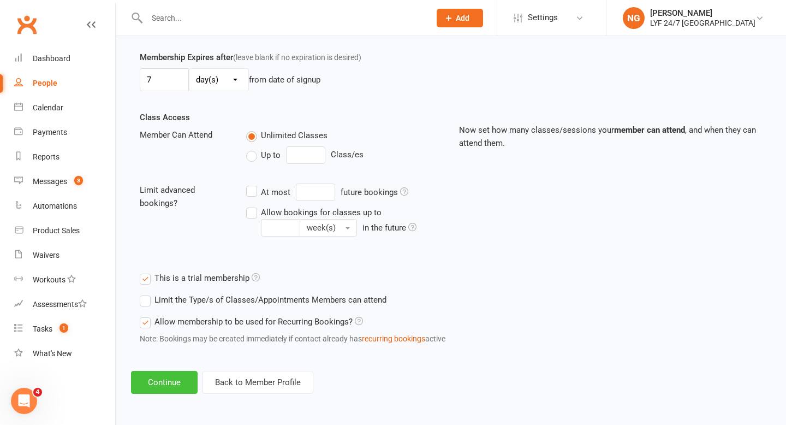
click at [176, 377] on button "Continue" at bounding box center [164, 382] width 67 height 23
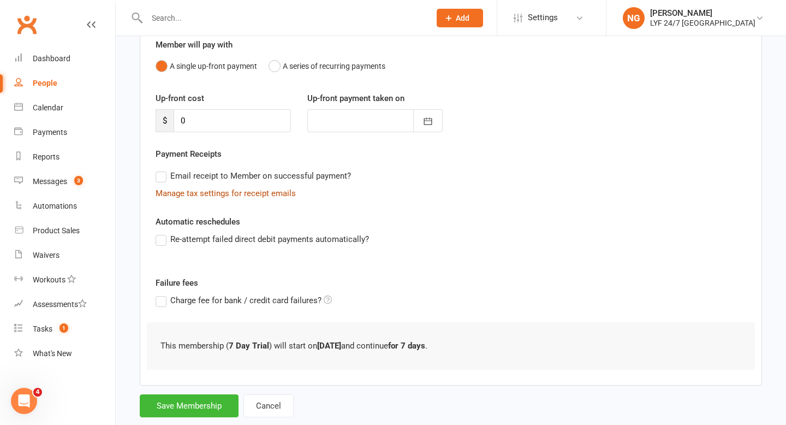
scroll to position [126, 0]
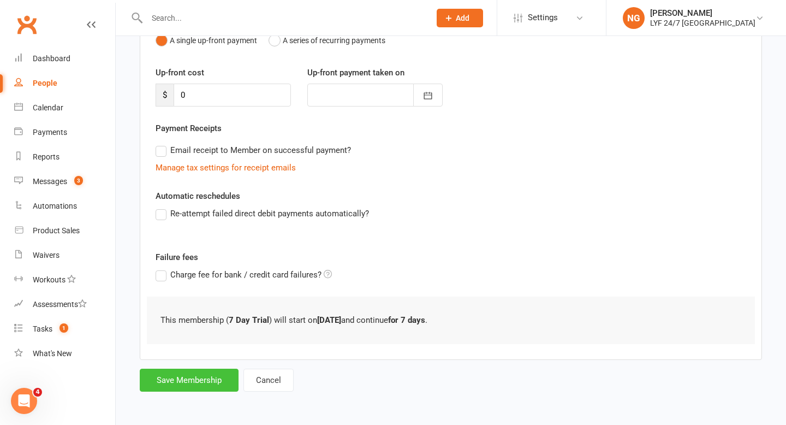
click at [177, 380] on button "Save Membership" at bounding box center [189, 379] width 99 height 23
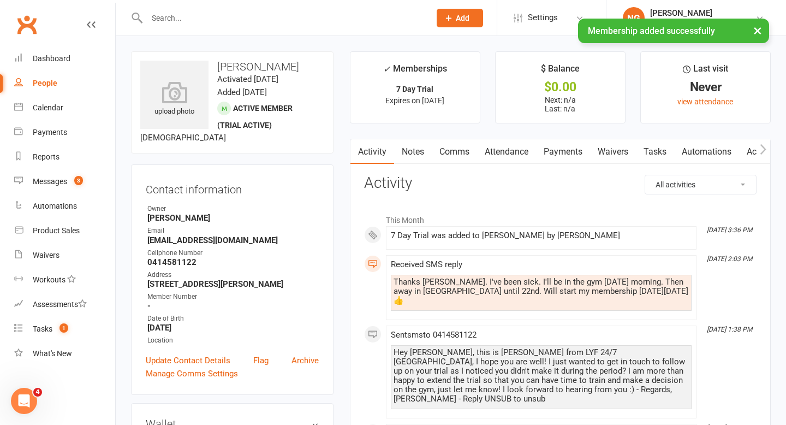
click at [579, 153] on link "Payments" at bounding box center [563, 151] width 54 height 25
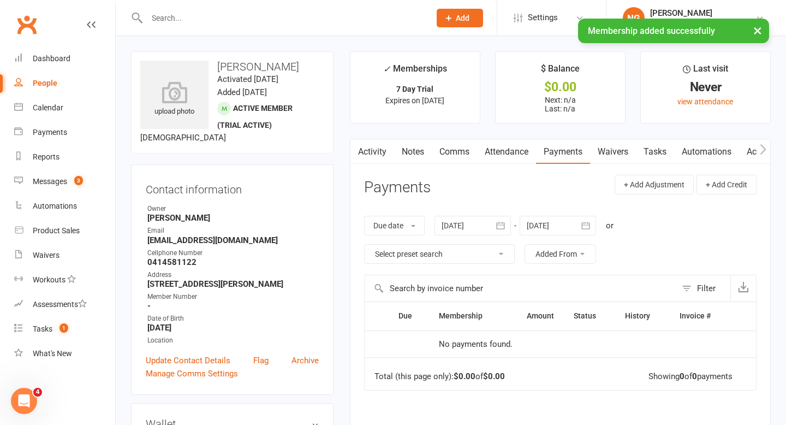
click at [370, 152] on link "Activity" at bounding box center [372, 151] width 44 height 25
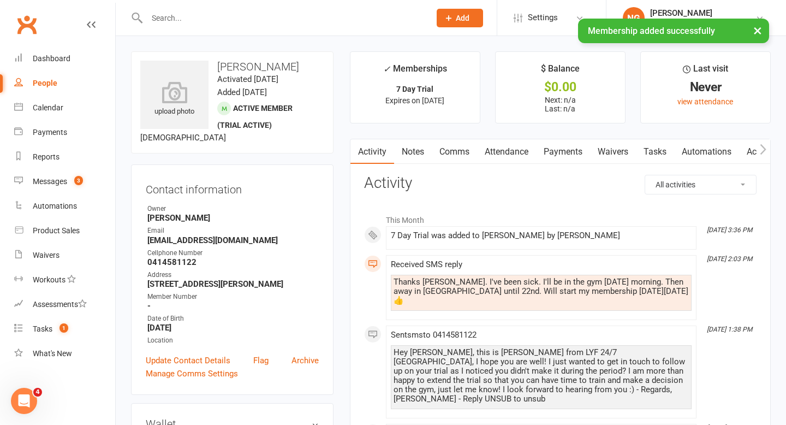
click at [454, 152] on link "Comms" at bounding box center [454, 151] width 45 height 25
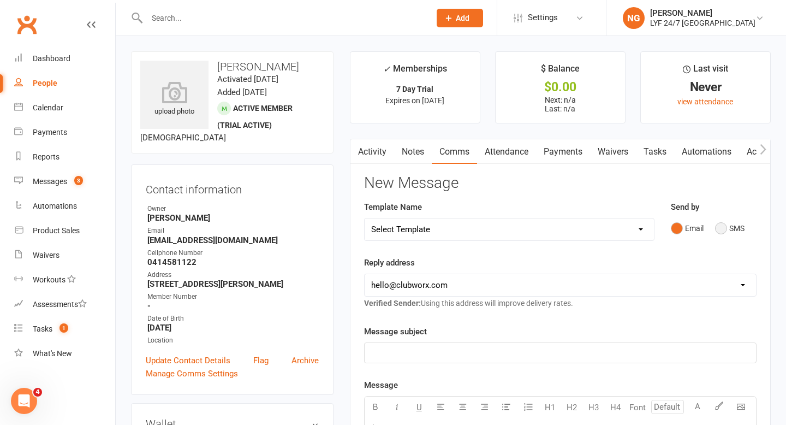
click at [720, 230] on button "SMS" at bounding box center [729, 228] width 29 height 21
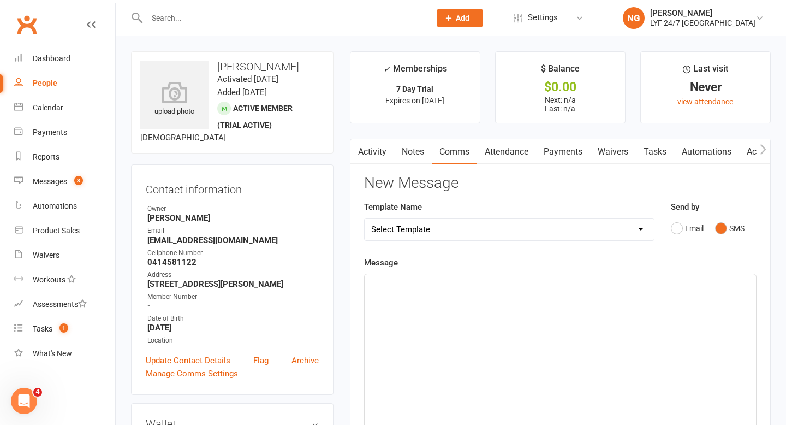
click at [432, 309] on div "﻿" at bounding box center [560, 356] width 391 height 164
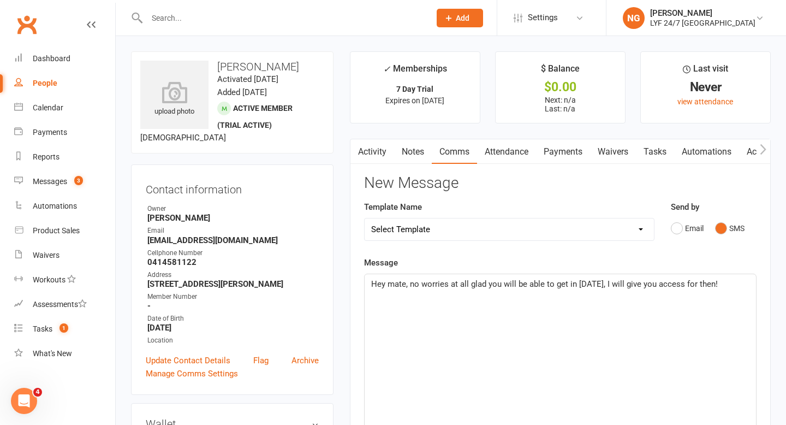
click at [501, 247] on div "Template Name Select Template [SMS] [Default template - review before using] Ap…" at bounding box center [509, 228] width 307 height 56
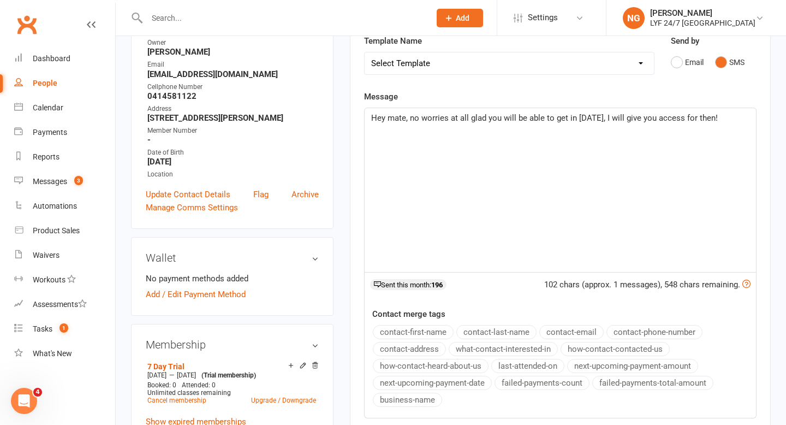
scroll to position [166, 0]
click at [485, 120] on span "Hey mate, no worries at all glad you will be able to get in [DATE], I will give…" at bounding box center [544, 117] width 347 height 10
click at [482, 111] on p "Hey mate, no worries at all glad you will be able to get in [DATE], I will give…" at bounding box center [560, 117] width 378 height 13
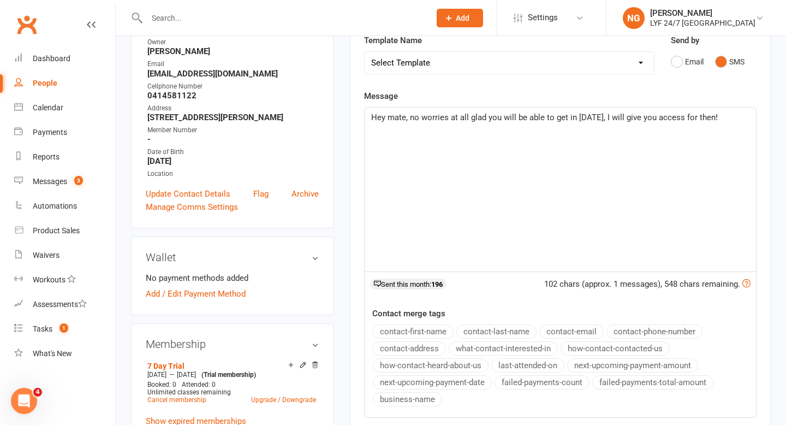
click at [480, 90] on div "Message Hey mate, no worries at all glad you will be able to get in [DATE], I w…" at bounding box center [560, 254] width 392 height 328
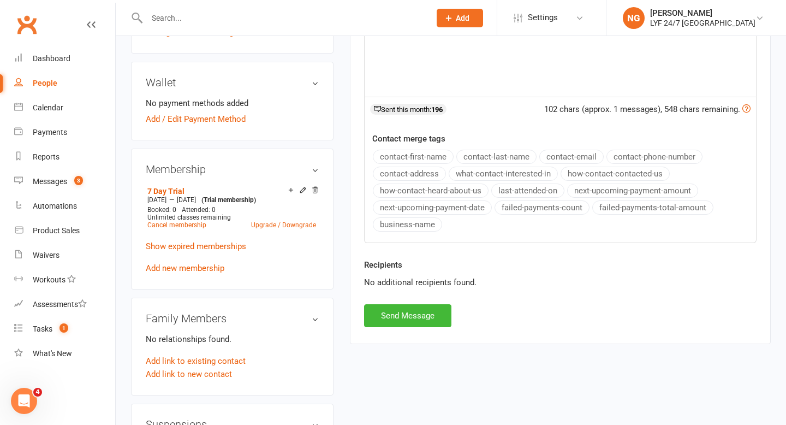
scroll to position [357, 0]
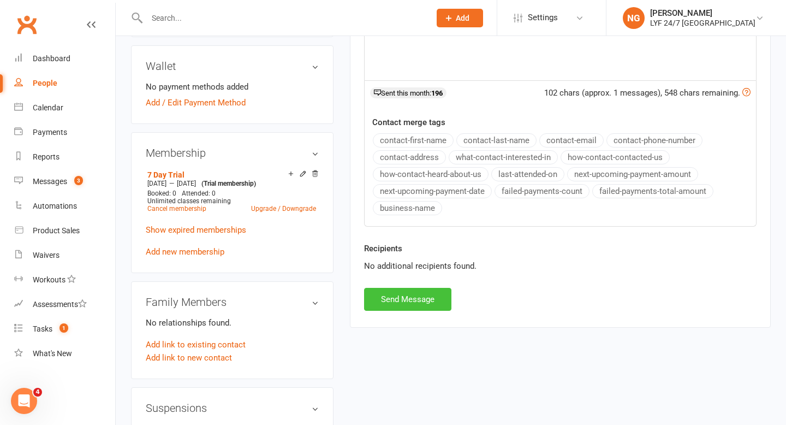
click at [398, 290] on button "Send Message" at bounding box center [407, 299] width 87 height 23
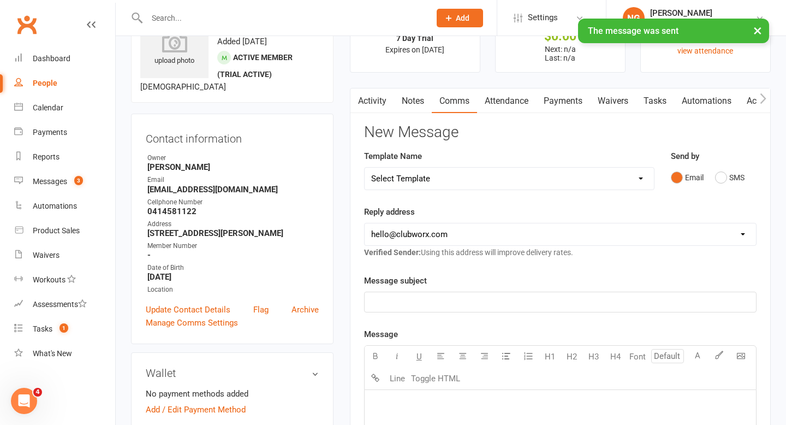
scroll to position [0, 0]
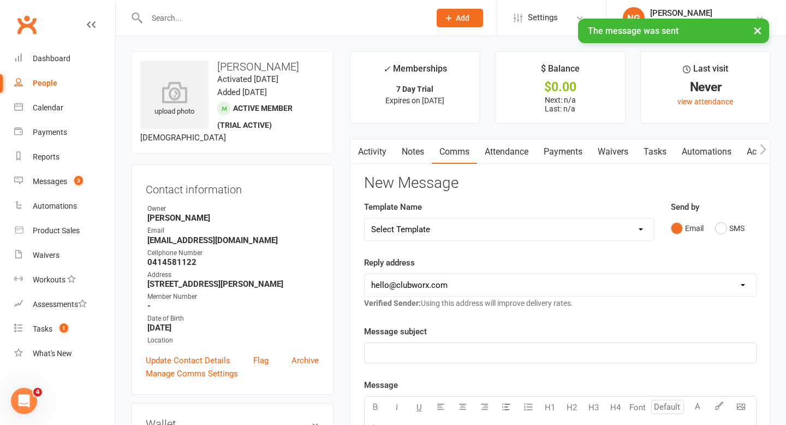
click at [373, 152] on link "Activity" at bounding box center [372, 151] width 44 height 25
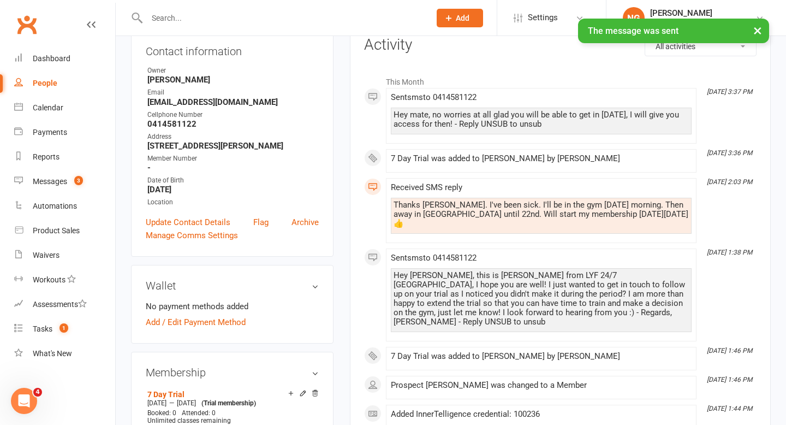
scroll to position [139, 0]
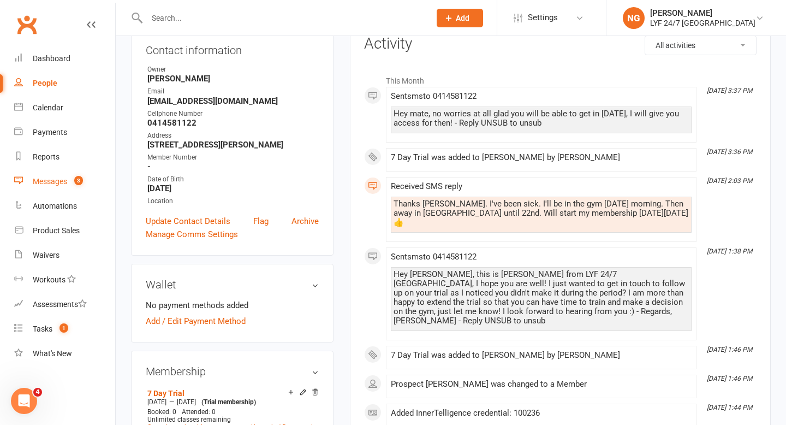
click at [34, 181] on div "Messages" at bounding box center [50, 181] width 34 height 9
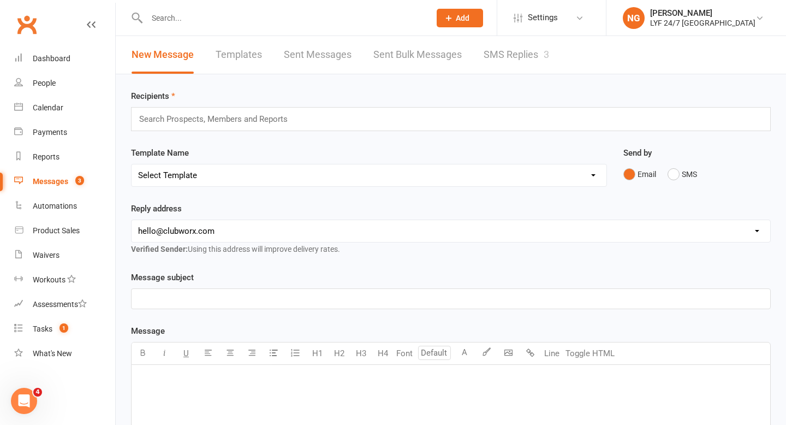
click at [497, 71] on link "SMS Replies 3" at bounding box center [516, 55] width 65 height 38
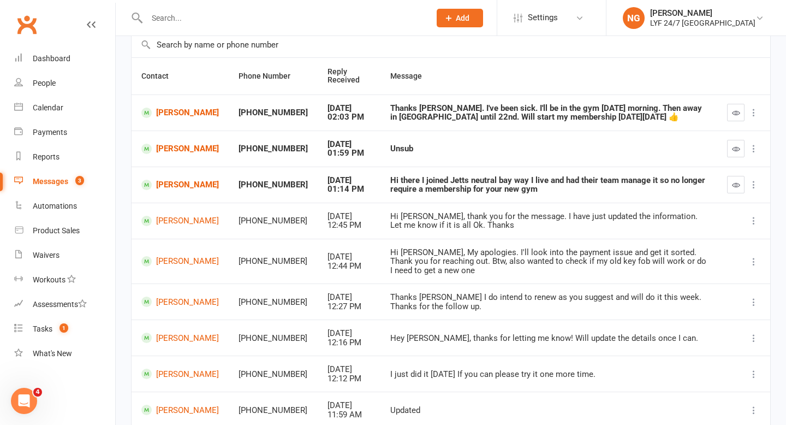
scroll to position [87, 0]
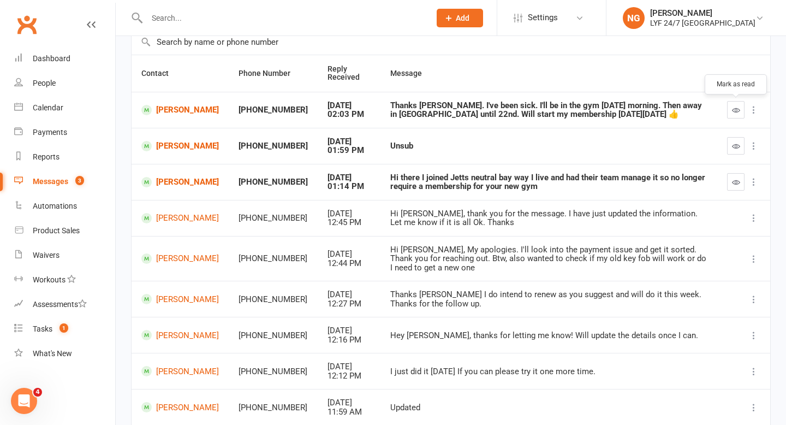
click at [737, 113] on icon "button" at bounding box center [736, 110] width 8 height 8
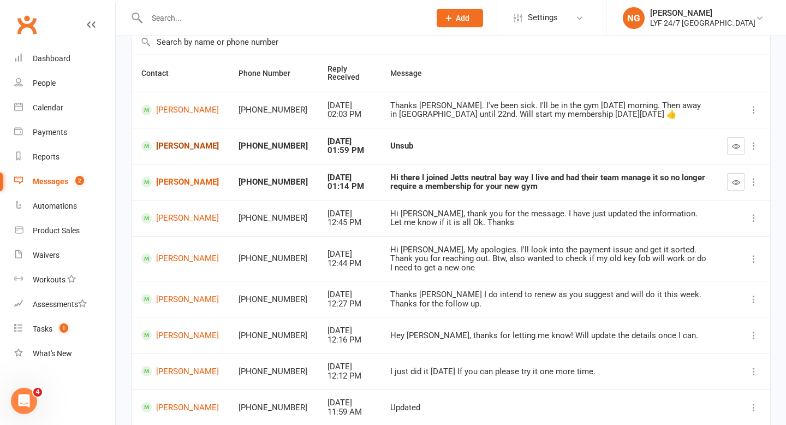
click at [171, 150] on link "[PERSON_NAME]" at bounding box center [180, 146] width 78 height 10
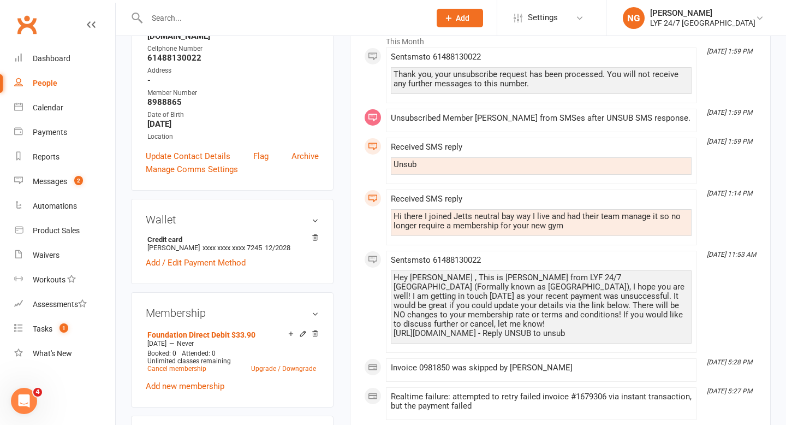
scroll to position [179, 0]
click at [544, 216] on div "Hi there I joined Jetts neutral bay way I live and had their team manage it so …" at bounding box center [541, 220] width 295 height 19
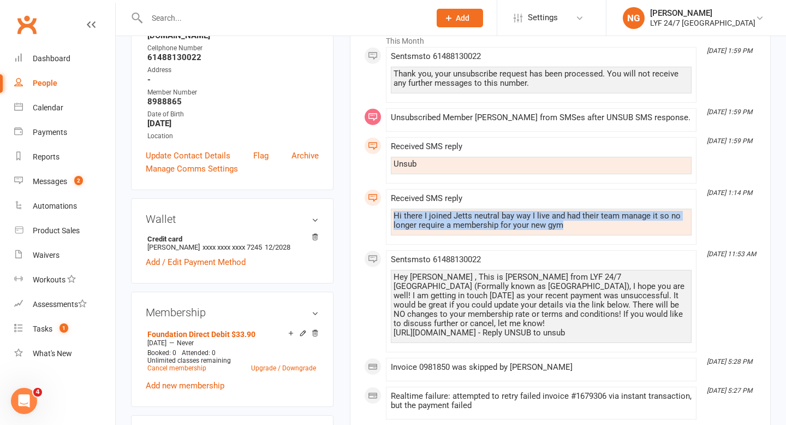
click at [544, 216] on div "Hi there I joined Jetts neutral bay way I live and had their team manage it so …" at bounding box center [541, 220] width 295 height 19
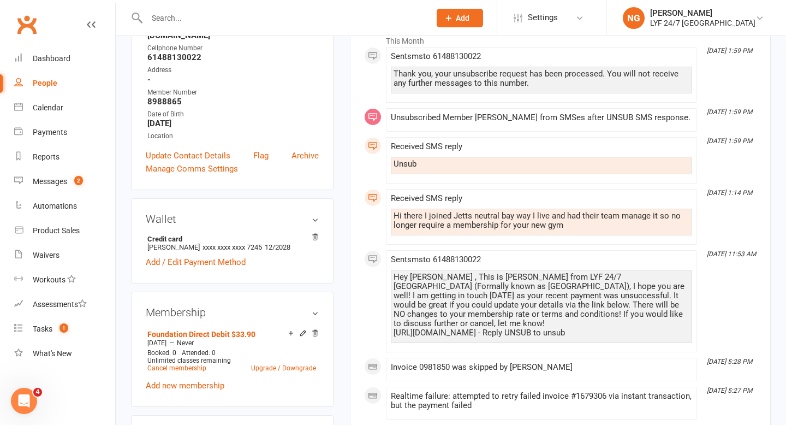
click at [562, 218] on div "Hi there I joined Jetts neutral bay way I live and had their team manage it so …" at bounding box center [541, 220] width 295 height 19
click at [347, 222] on main "✓ Memberships Foundation Direct Debit $33.90 Does not expire $ Balance $0.00 Ne…" at bounding box center [560, 387] width 437 height 1031
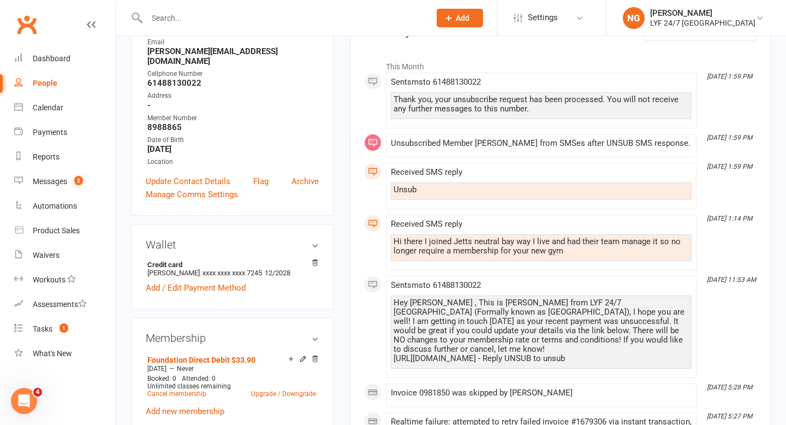
scroll to position [149, 0]
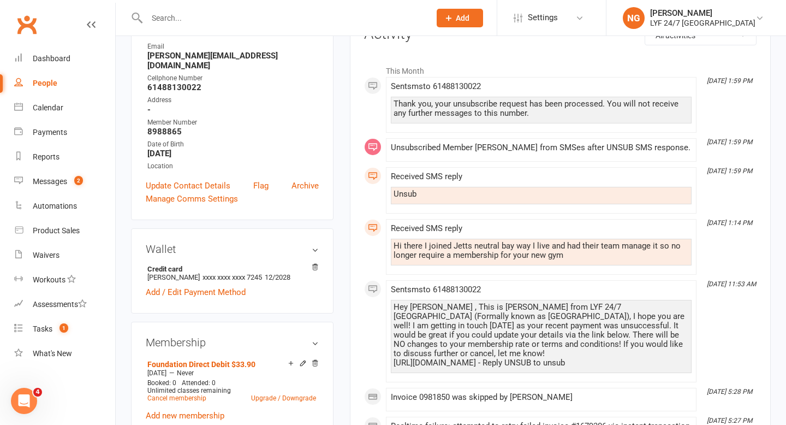
click at [536, 257] on div "Hi there I joined Jetts neutral bay way I live and had their team manage it so …" at bounding box center [541, 250] width 295 height 19
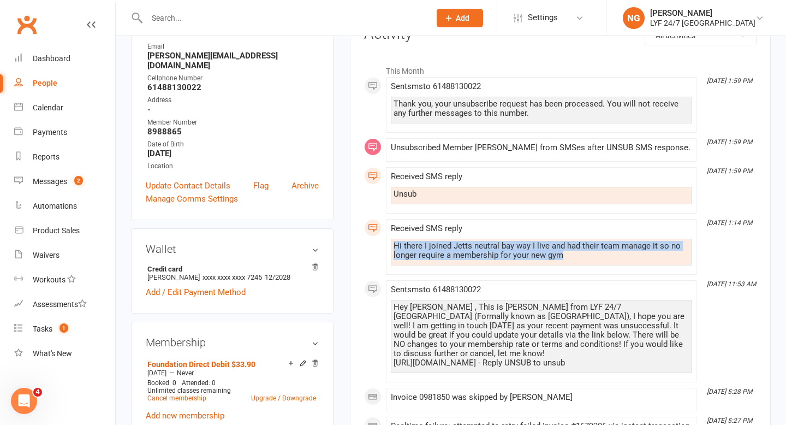
click at [536, 257] on div "Hi there I joined Jetts neutral bay way I live and had their team manage it so …" at bounding box center [541, 250] width 295 height 19
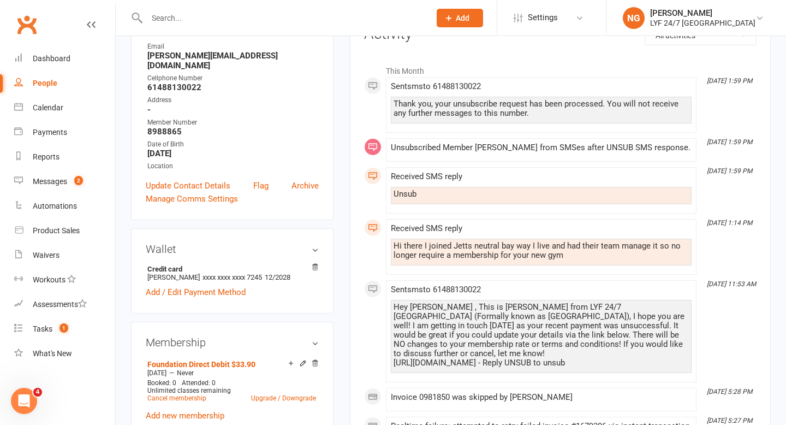
click at [510, 257] on div "Hi there I joined Jetts neutral bay way I live and had their team manage it so …" at bounding box center [541, 250] width 295 height 19
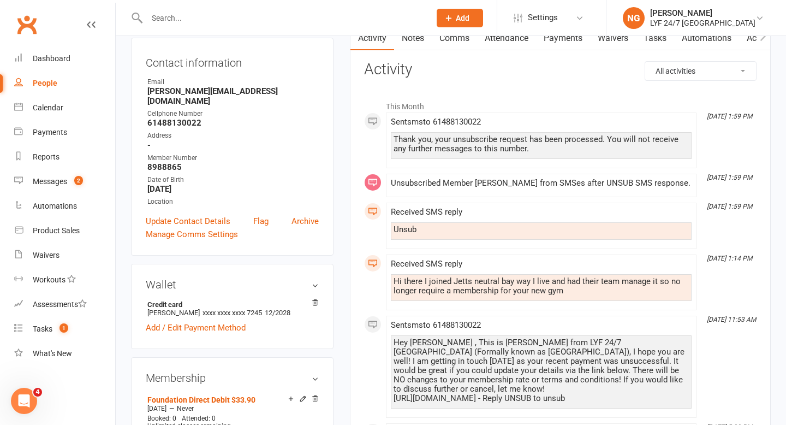
scroll to position [110, 0]
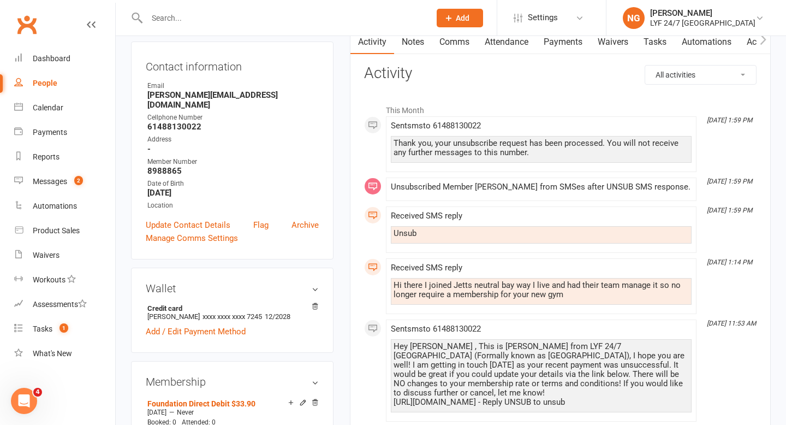
click at [563, 40] on link "Payments" at bounding box center [563, 41] width 54 height 25
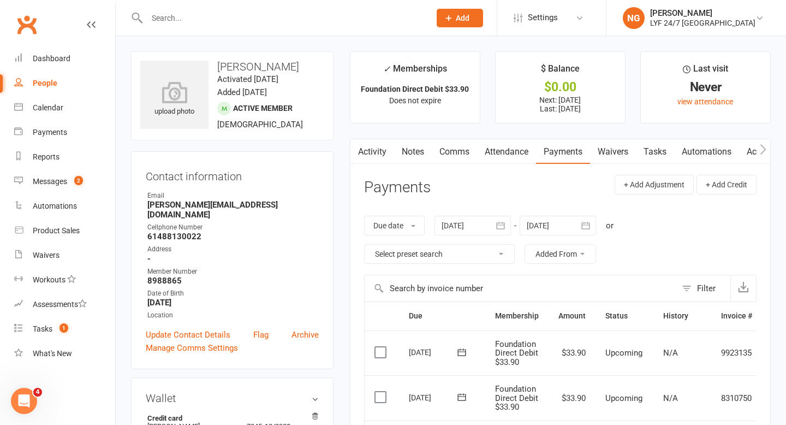
click at [374, 154] on link "Activity" at bounding box center [372, 151] width 44 height 25
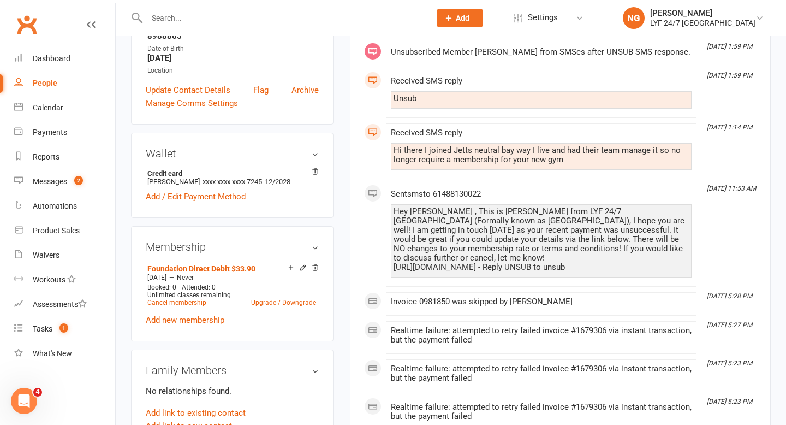
scroll to position [272, 0]
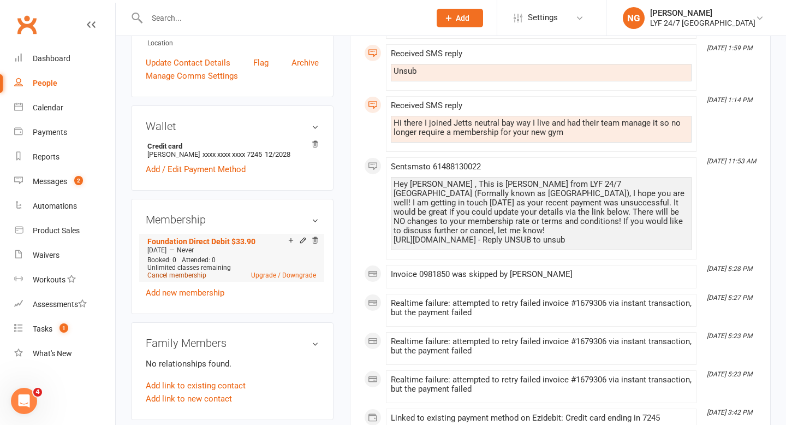
click at [174, 271] on link "Cancel membership" at bounding box center [176, 275] width 59 height 8
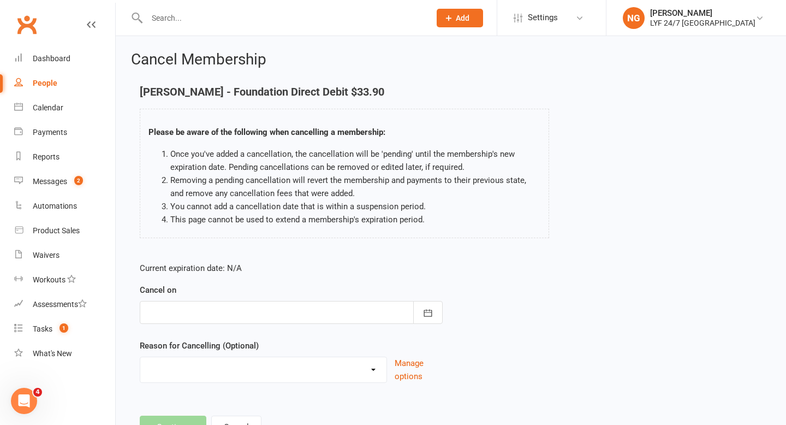
scroll to position [47, 0]
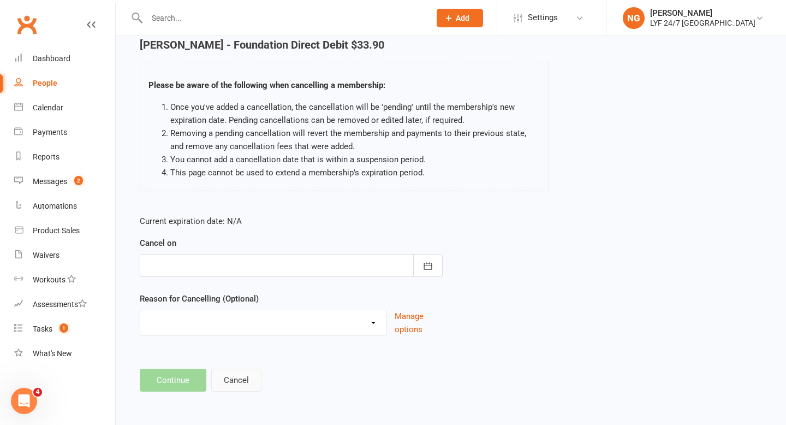
click at [242, 380] on button "Cancel" at bounding box center [236, 379] width 50 height 23
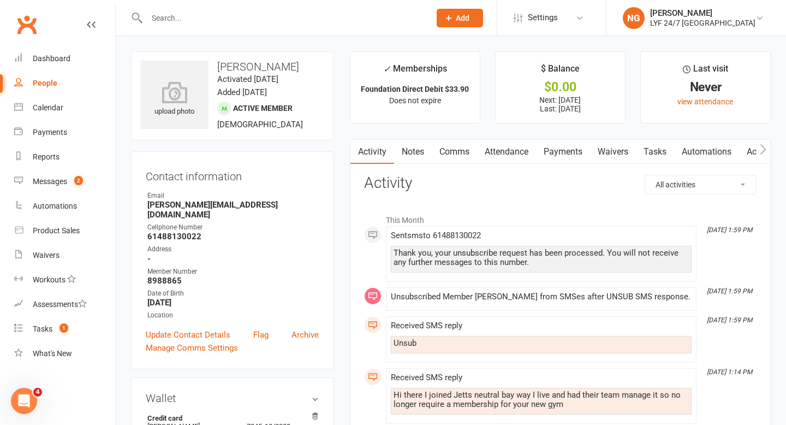
click at [588, 159] on link "Payments" at bounding box center [563, 151] width 54 height 25
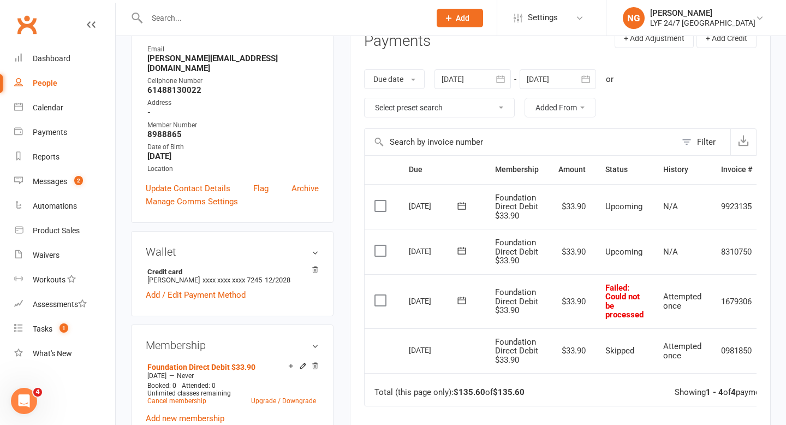
scroll to position [148, 0]
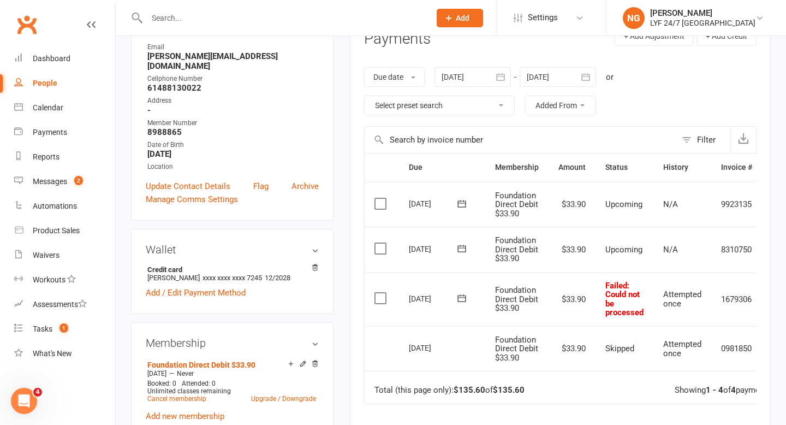
click at [379, 303] on label at bounding box center [381, 298] width 15 height 11
click at [379, 293] on input "checkbox" at bounding box center [377, 293] width 7 height 0
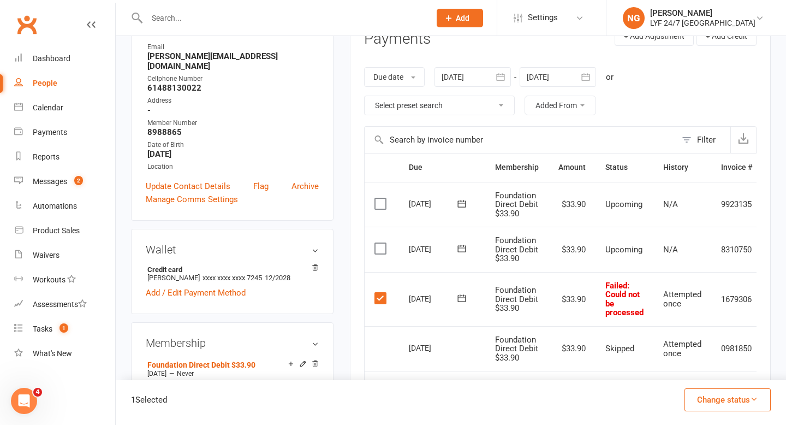
click at [714, 392] on button "Change status" at bounding box center [727, 399] width 86 height 23
click at [688, 366] on link "Skipped" at bounding box center [716, 370] width 108 height 22
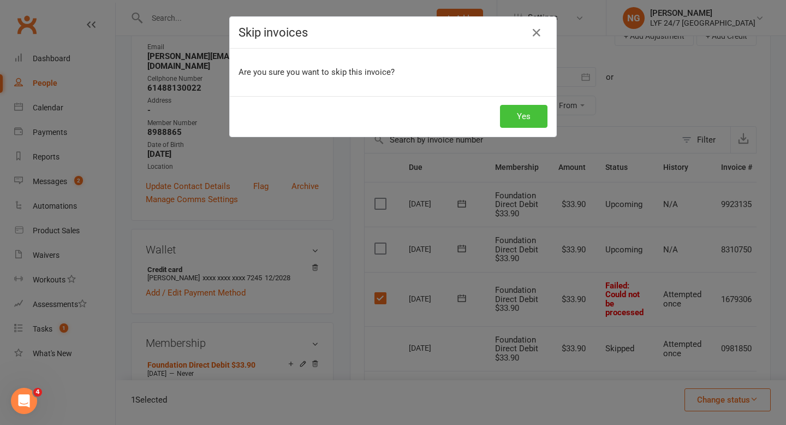
click at [533, 122] on button "Yes" at bounding box center [523, 116] width 47 height 23
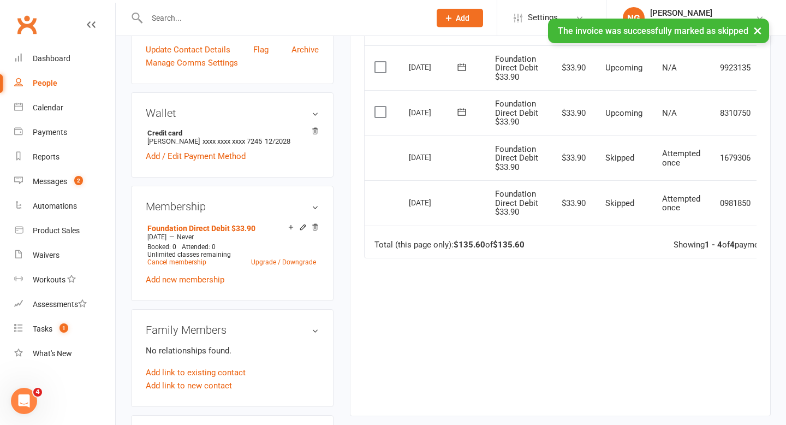
scroll to position [299, 0]
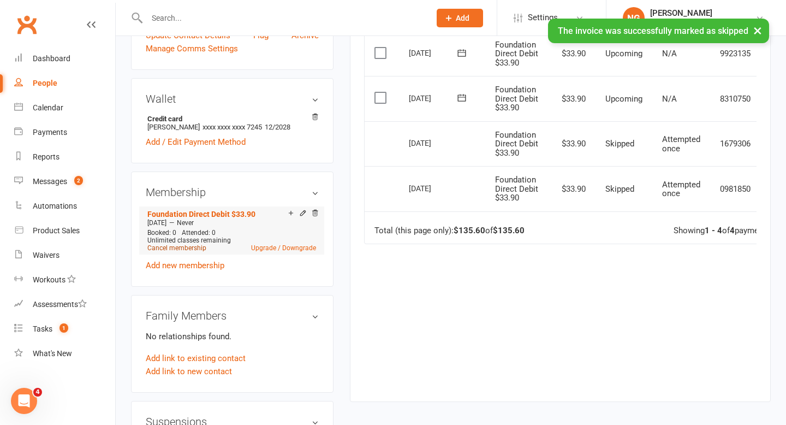
click at [175, 244] on link "Cancel membership" at bounding box center [176, 248] width 59 height 8
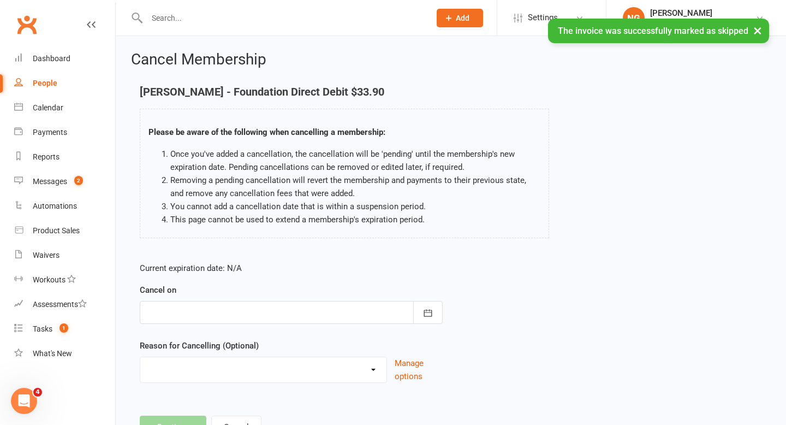
scroll to position [47, 0]
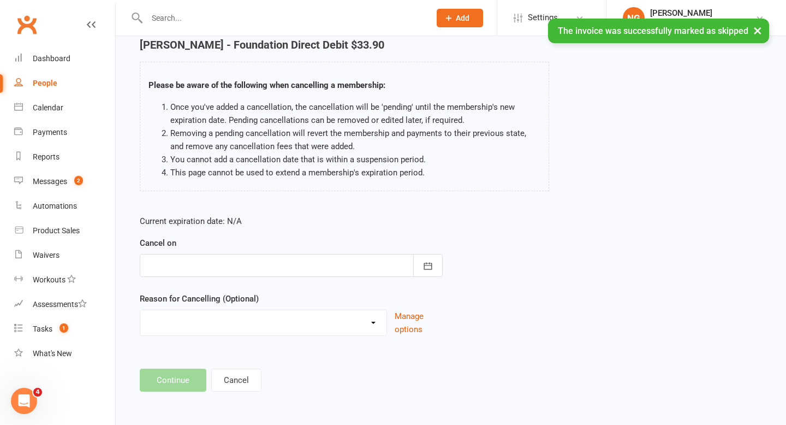
click at [263, 261] on div at bounding box center [291, 265] width 303 height 23
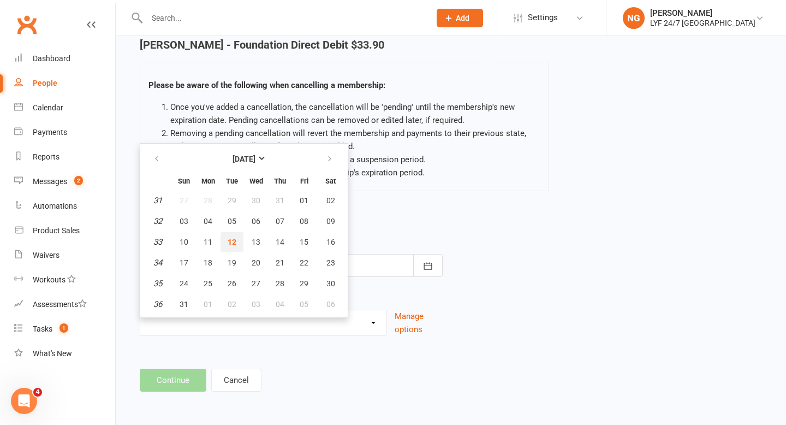
click at [235, 237] on span "12" at bounding box center [232, 241] width 9 height 9
type input "[DATE]"
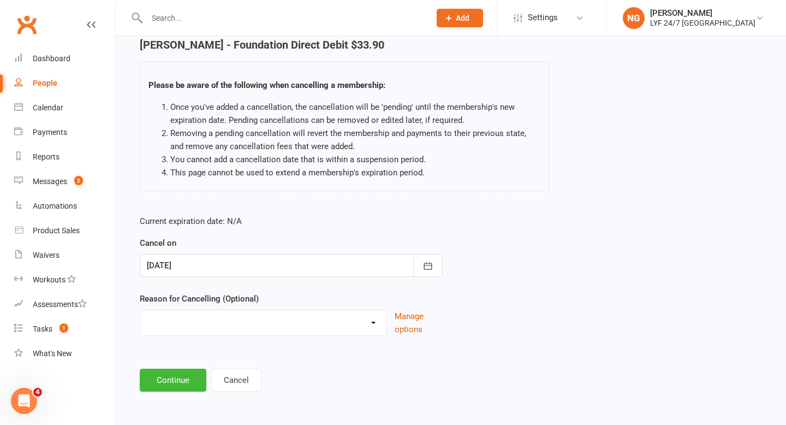
click at [247, 321] on select "Holiday Injury Migration Moved Stripe Migration Time Other reason" at bounding box center [263, 321] width 246 height 22
select select "3"
click at [151, 374] on button "Continue" at bounding box center [173, 379] width 67 height 23
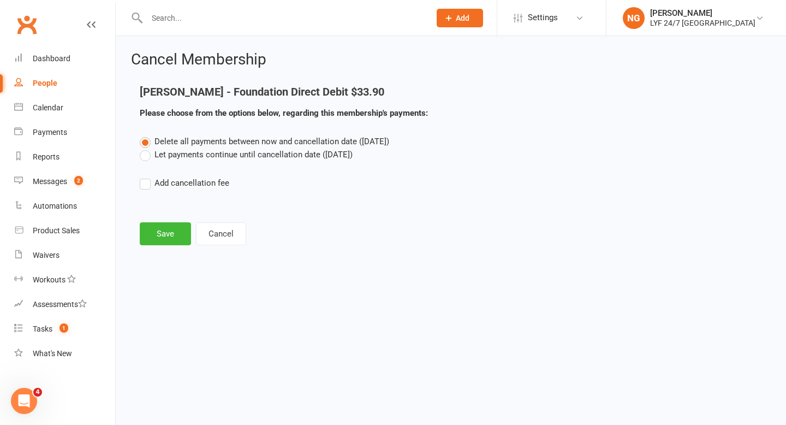
scroll to position [0, 0]
click at [178, 240] on button "Save" at bounding box center [165, 233] width 51 height 23
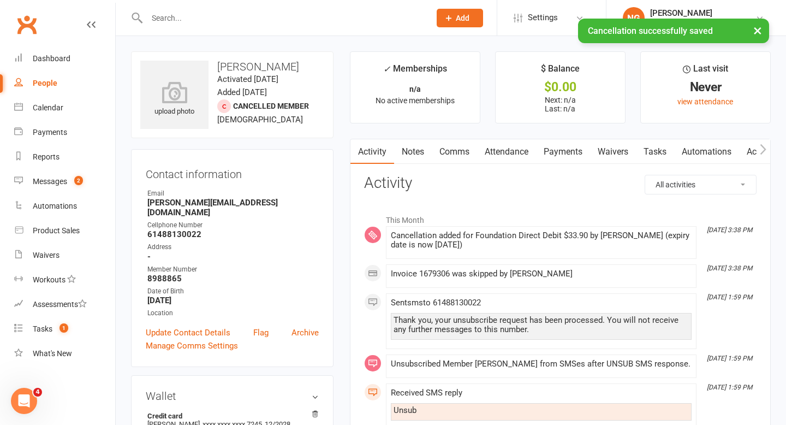
click at [570, 151] on link "Payments" at bounding box center [563, 151] width 54 height 25
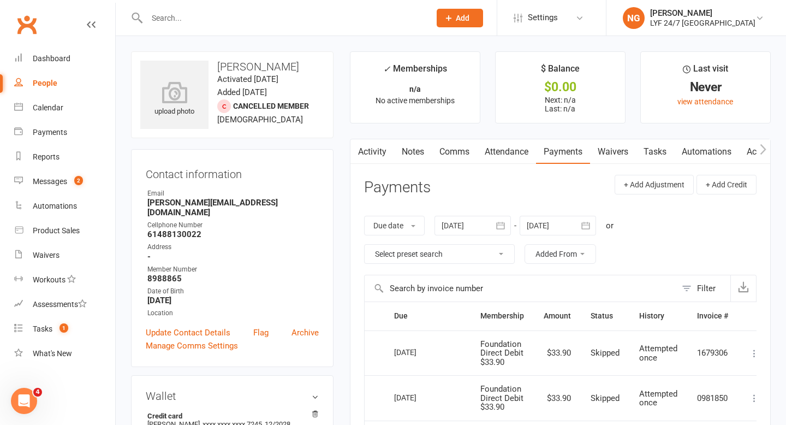
click at [372, 150] on link "Activity" at bounding box center [372, 151] width 44 height 25
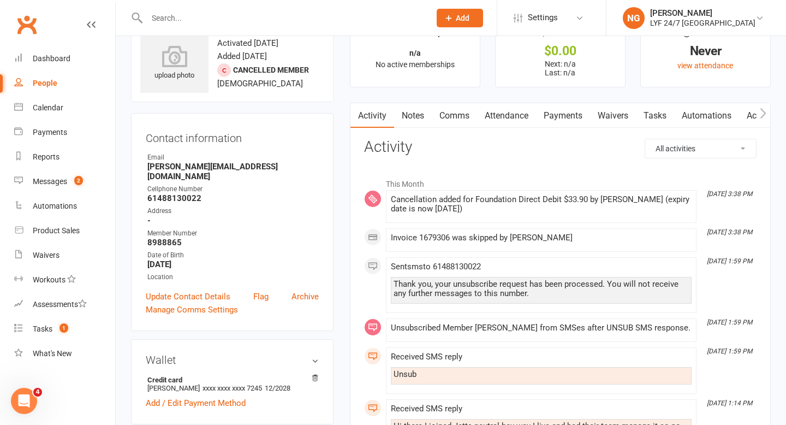
click at [555, 116] on link "Payments" at bounding box center [563, 115] width 54 height 25
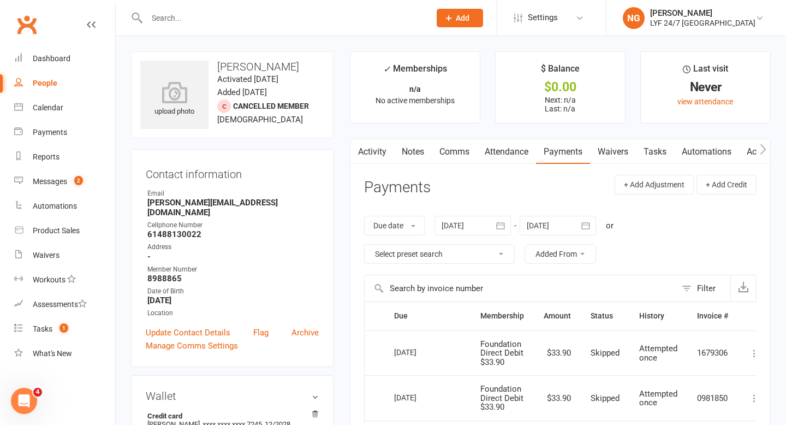
click at [364, 151] on link "Activity" at bounding box center [372, 151] width 44 height 25
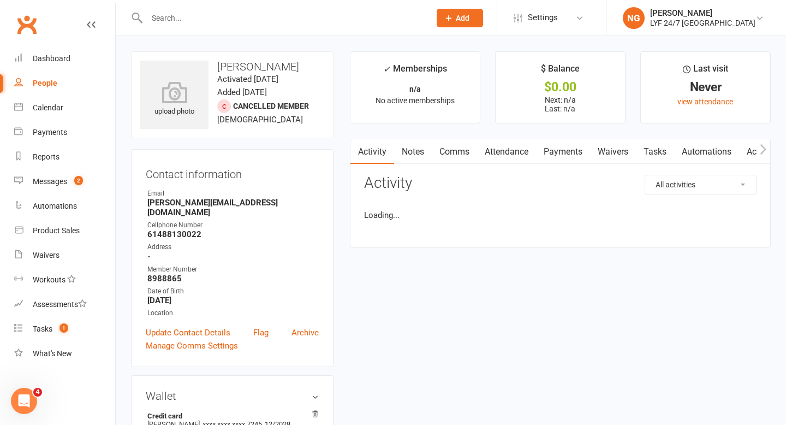
click at [439, 152] on link "Comms" at bounding box center [454, 151] width 45 height 25
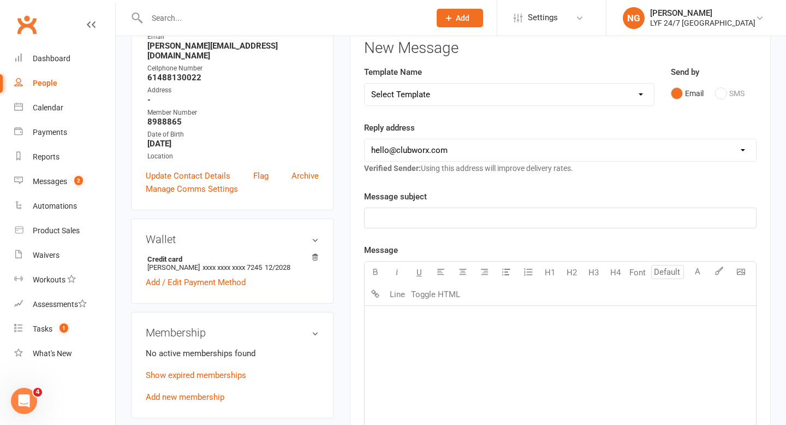
scroll to position [161, 0]
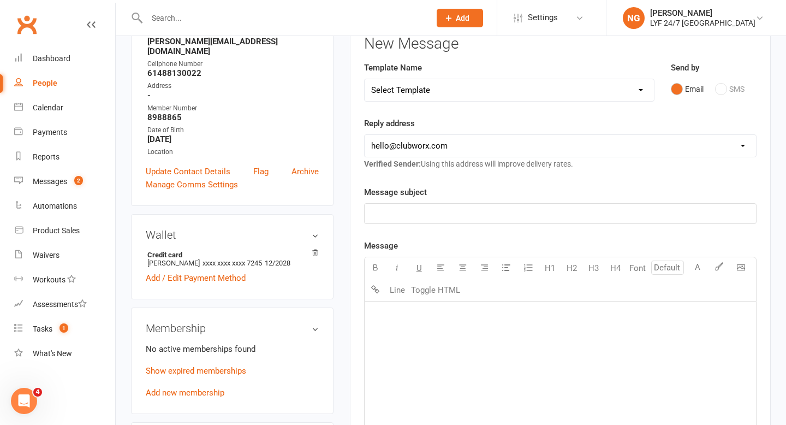
click at [434, 353] on div "﻿" at bounding box center [560, 383] width 391 height 164
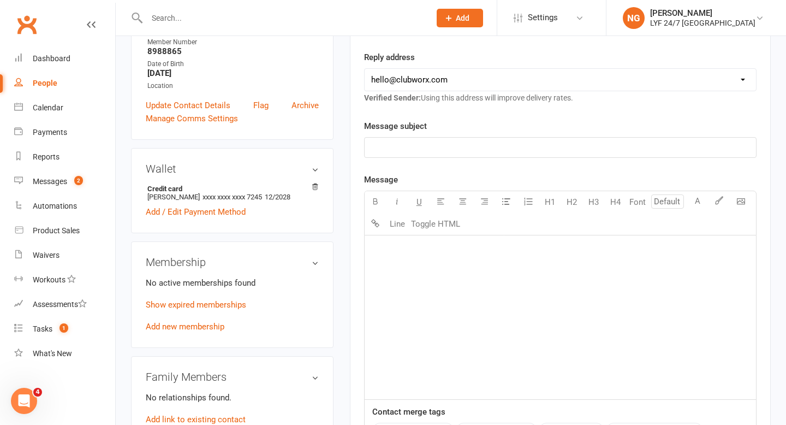
scroll to position [227, 0]
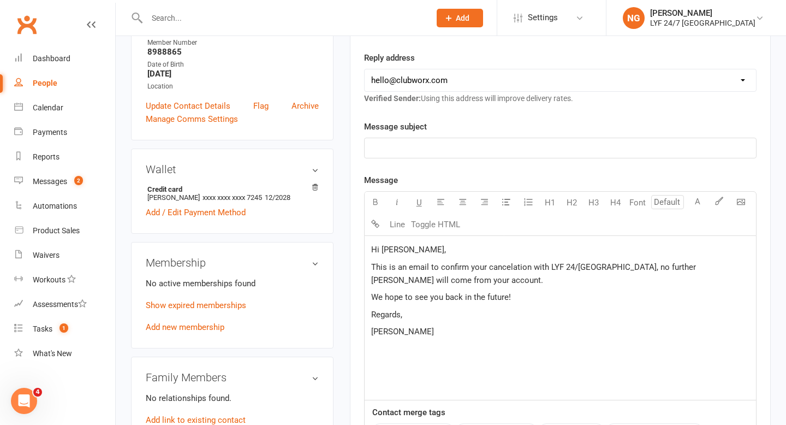
click at [541, 171] on div "Message subject ﻿ Message U H1 H2 H3 H4 Font A Line Toggle HTML Hi [PERSON_NAME…" at bounding box center [560, 318] width 392 height 396
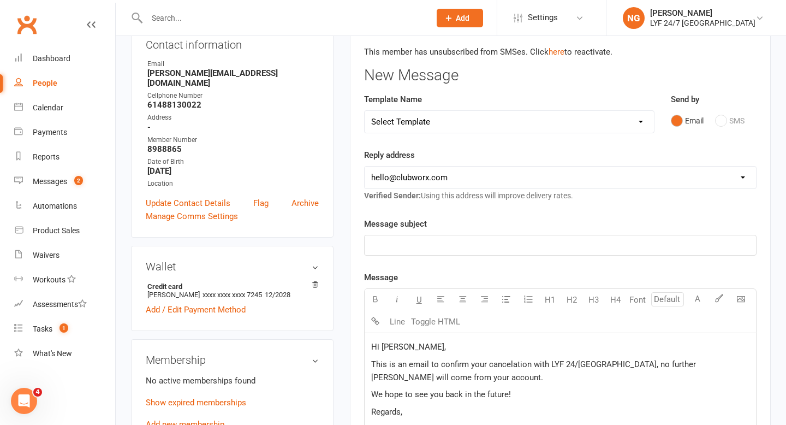
scroll to position [127, 0]
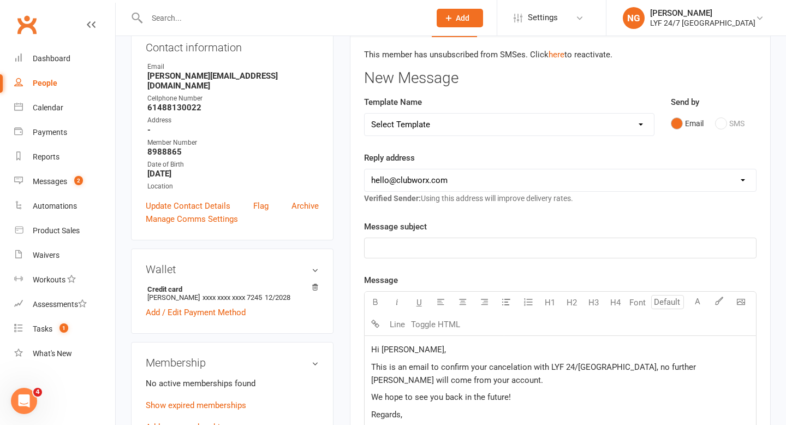
click at [460, 255] on div "﻿" at bounding box center [560, 248] width 391 height 20
click at [428, 224] on div "Message subject Membership Cancelation" at bounding box center [560, 239] width 392 height 38
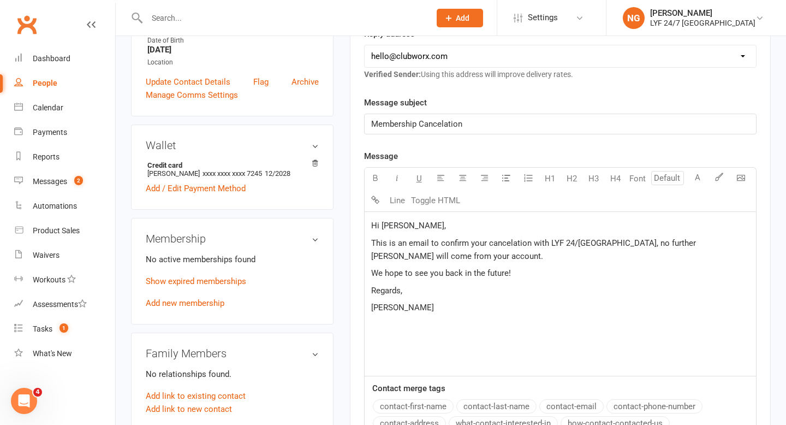
scroll to position [431, 0]
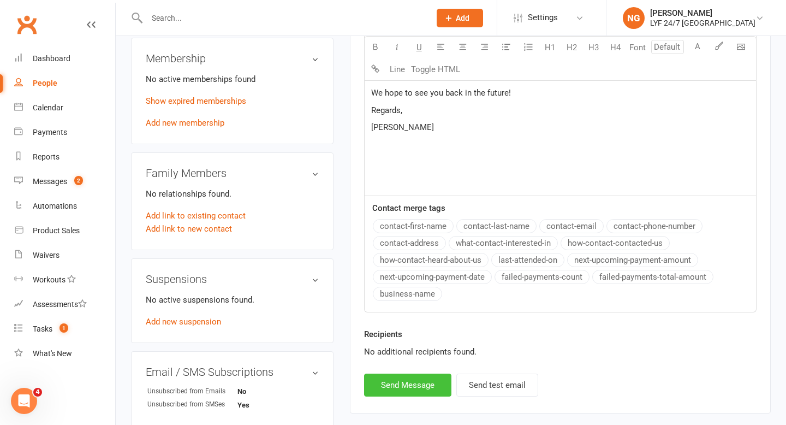
click at [388, 389] on button "Send Message" at bounding box center [407, 384] width 87 height 23
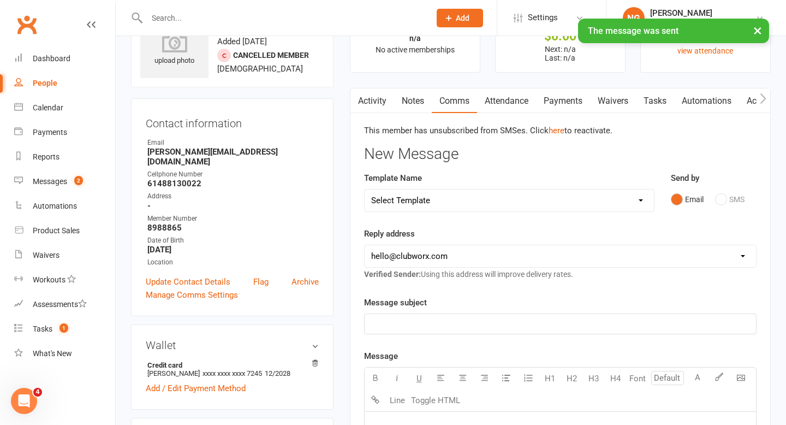
scroll to position [0, 0]
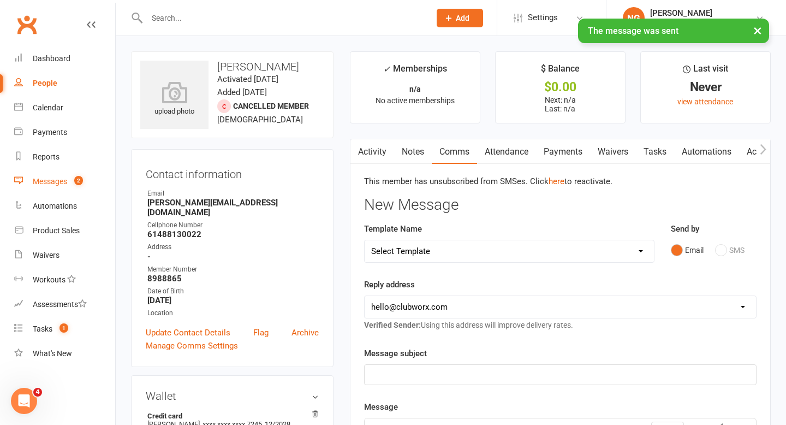
click at [49, 185] on div "Messages" at bounding box center [50, 181] width 34 height 9
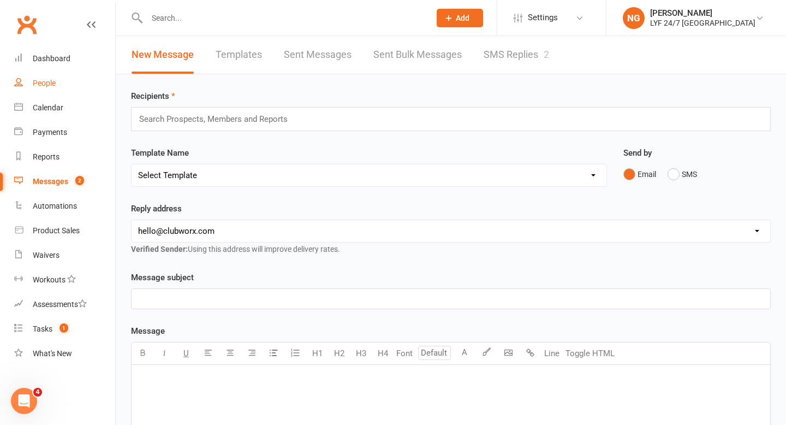
click at [57, 83] on link "People" at bounding box center [64, 83] width 101 height 25
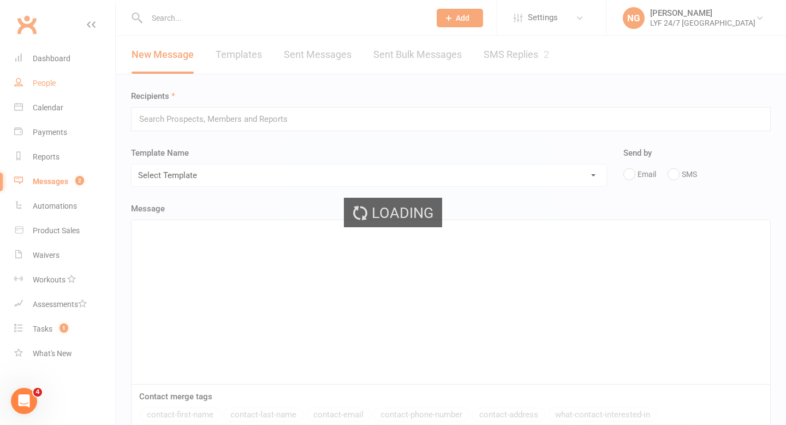
select select "100"
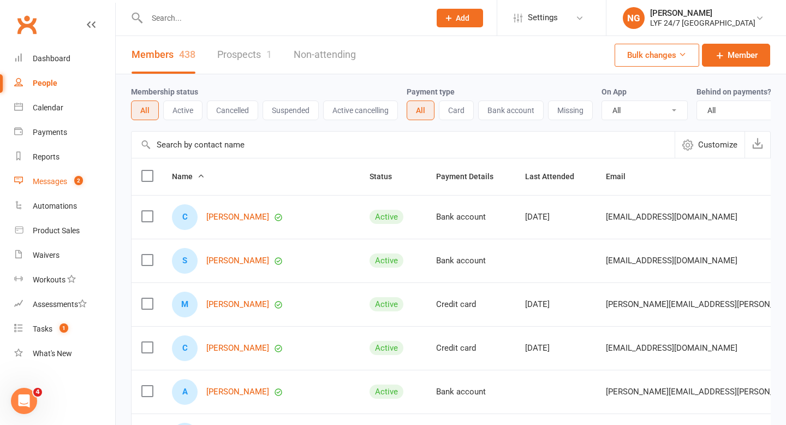
click at [49, 184] on div "Messages" at bounding box center [50, 181] width 34 height 9
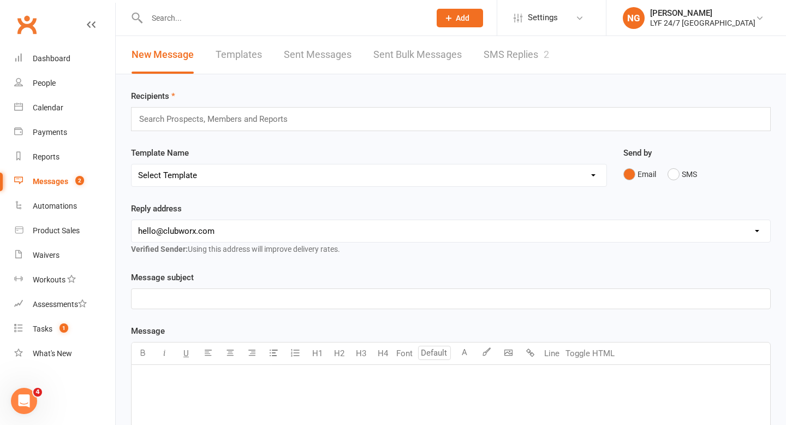
click at [527, 66] on link "SMS Replies 2" at bounding box center [516, 55] width 65 height 38
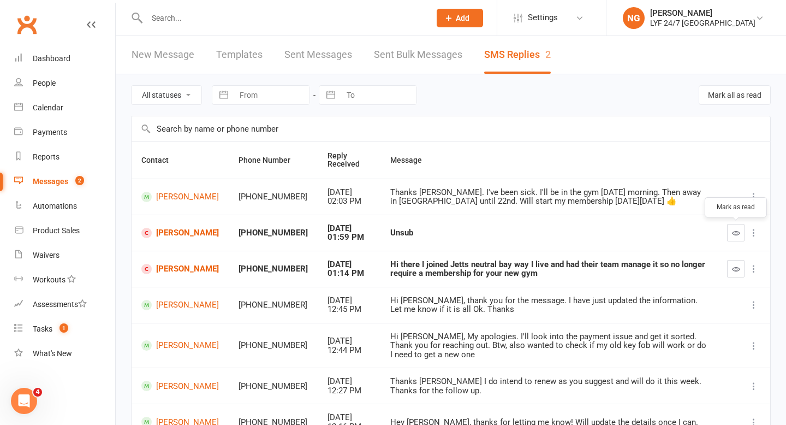
click at [732, 231] on icon "button" at bounding box center [736, 233] width 8 height 8
click at [737, 276] on button "button" at bounding box center [735, 268] width 17 height 17
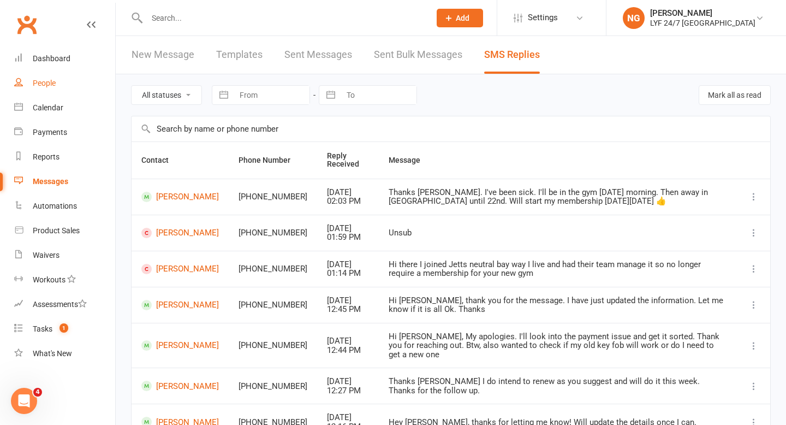
click at [30, 74] on link "People" at bounding box center [64, 83] width 101 height 25
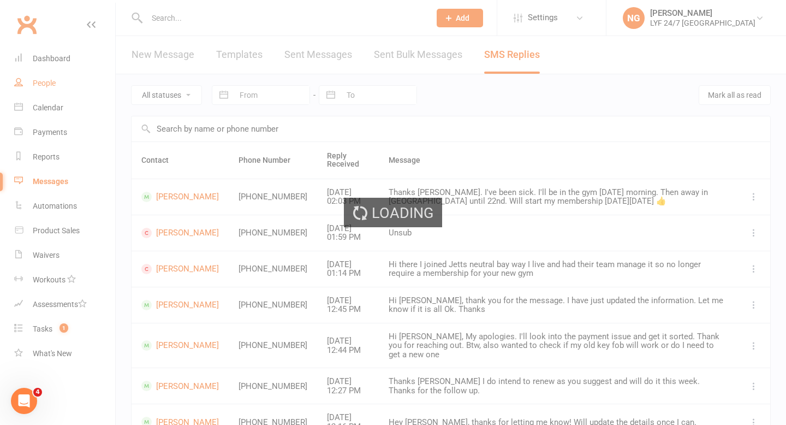
select select "100"
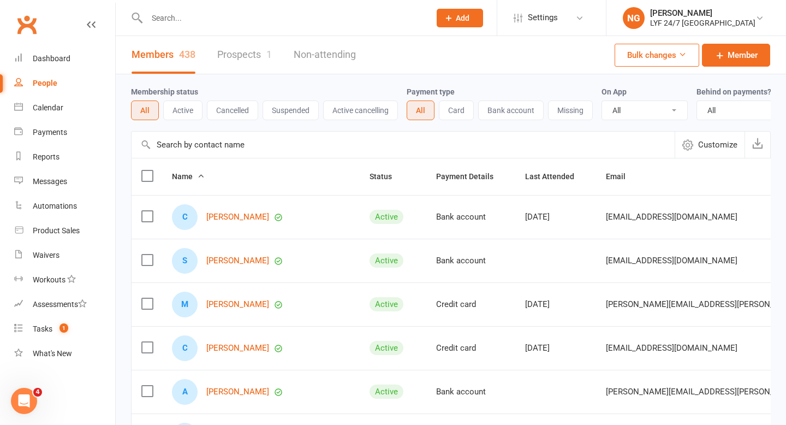
click at [469, 21] on span "Add" at bounding box center [463, 18] width 14 height 9
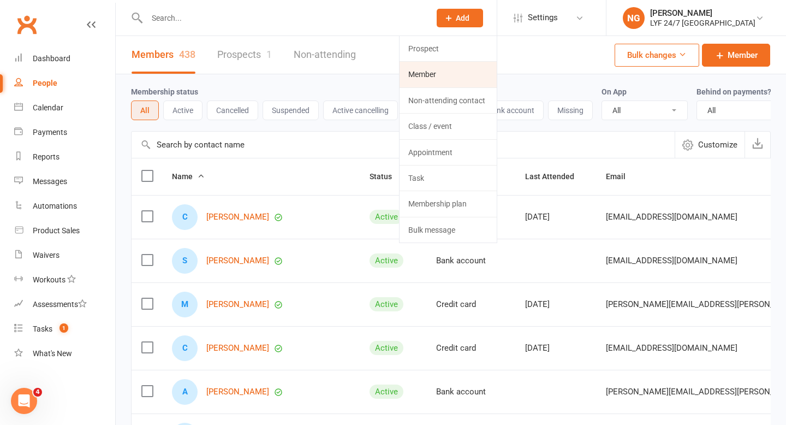
click at [442, 76] on link "Member" at bounding box center [448, 74] width 97 height 25
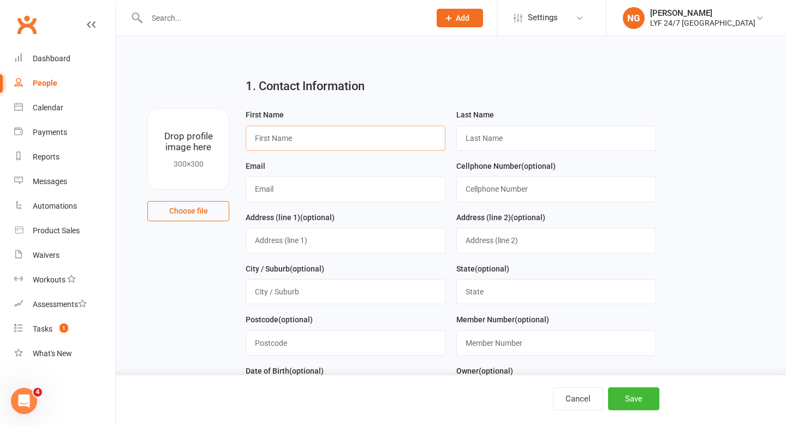
click at [324, 148] on input "text" at bounding box center [346, 138] width 200 height 25
click at [357, 92] on h2 "1. Contact Information" at bounding box center [451, 86] width 410 height 13
click at [343, 129] on input "text" at bounding box center [346, 138] width 200 height 25
click at [53, 177] on div "Messages" at bounding box center [50, 181] width 34 height 9
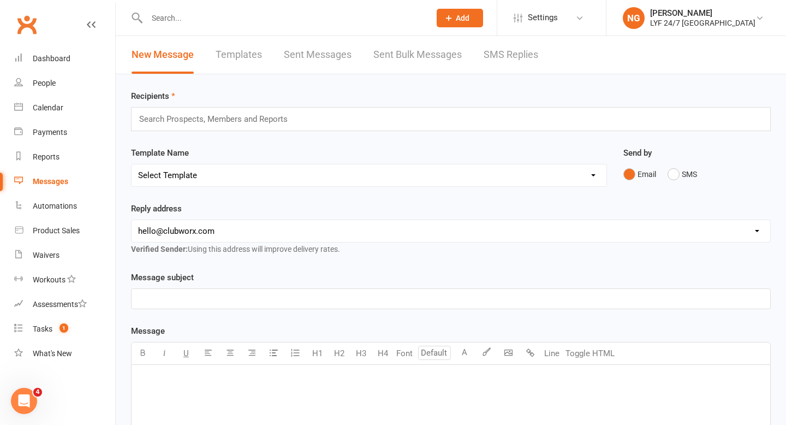
click at [511, 57] on link "SMS Replies" at bounding box center [511, 55] width 55 height 38
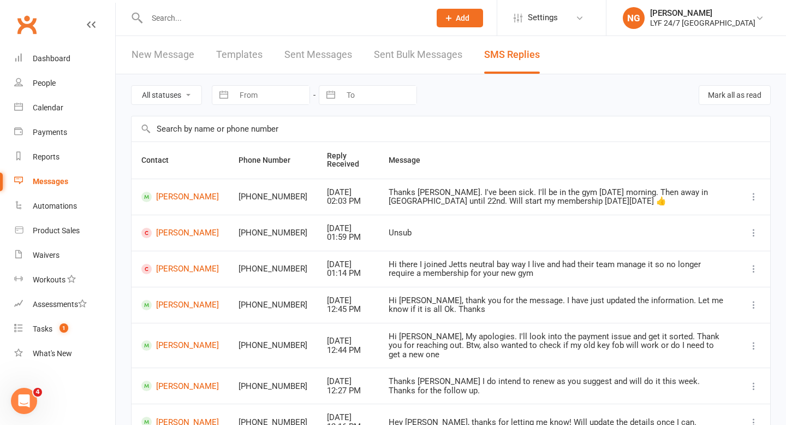
click at [203, 25] on div at bounding box center [276, 17] width 291 height 35
click at [178, 19] on input "text" at bounding box center [283, 17] width 279 height 15
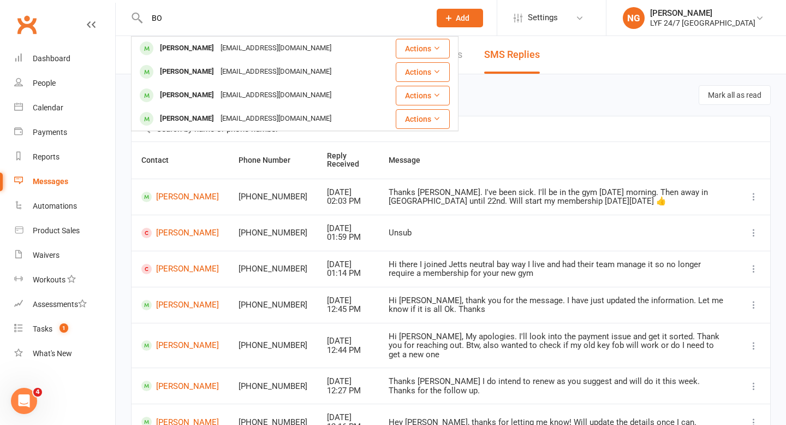
type input "B"
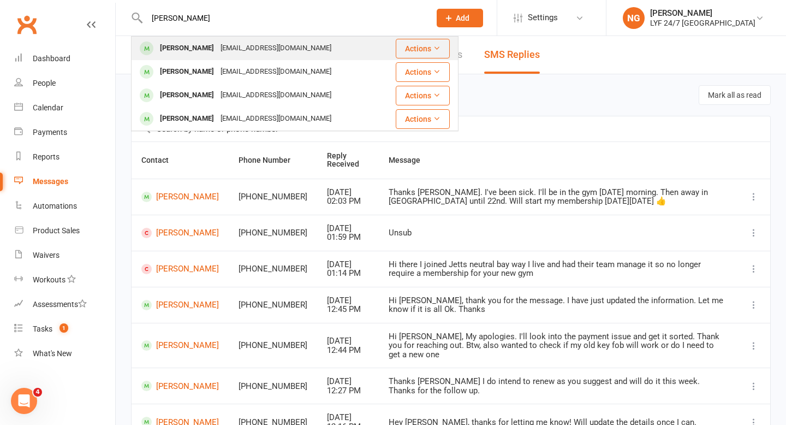
type input "[PERSON_NAME]"
click at [198, 53] on div "[PERSON_NAME]" at bounding box center [187, 48] width 61 height 16
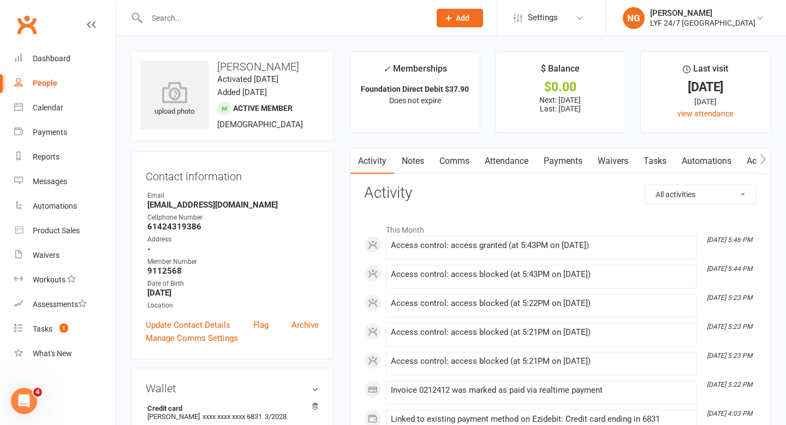
click at [569, 163] on link "Payments" at bounding box center [563, 160] width 54 height 25
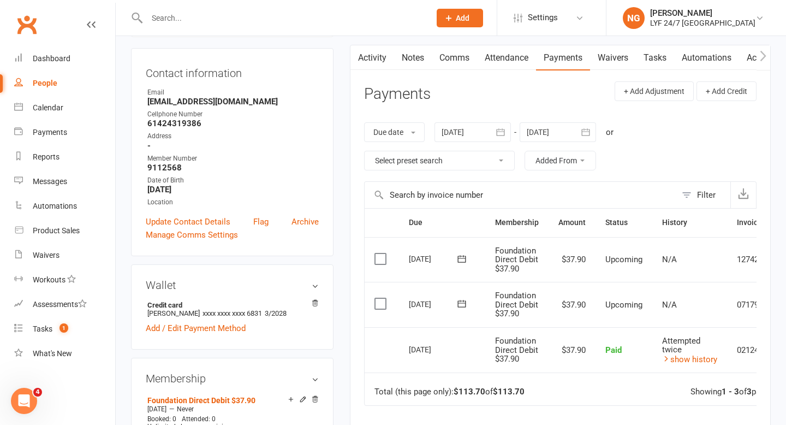
scroll to position [160, 0]
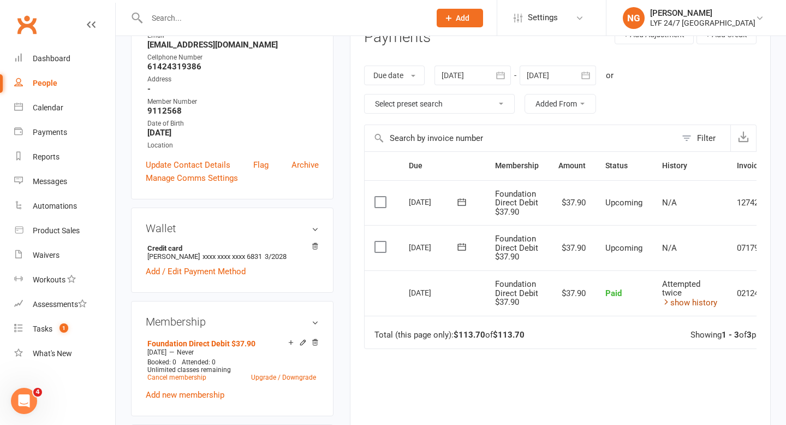
click at [699, 303] on link "show history" at bounding box center [689, 302] width 55 height 10
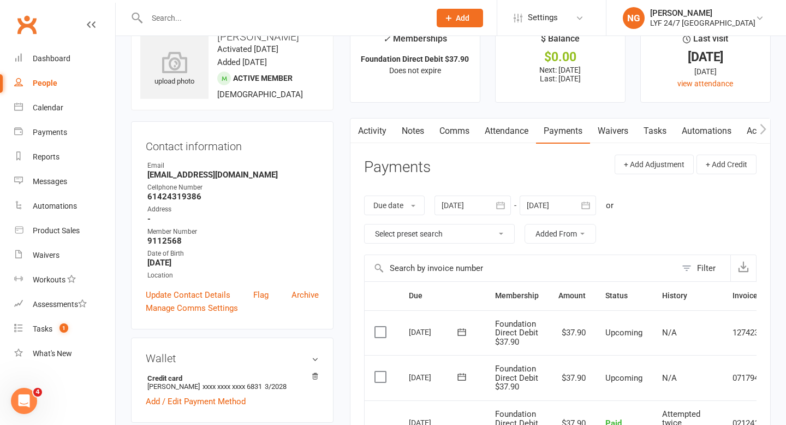
scroll to position [0, 0]
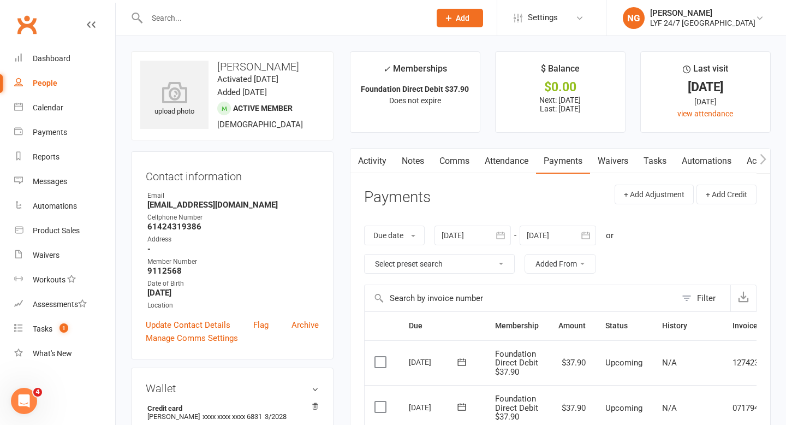
click at [360, 162] on button "button" at bounding box center [357, 160] width 14 height 25
click at [380, 160] on link "Activity" at bounding box center [372, 160] width 44 height 25
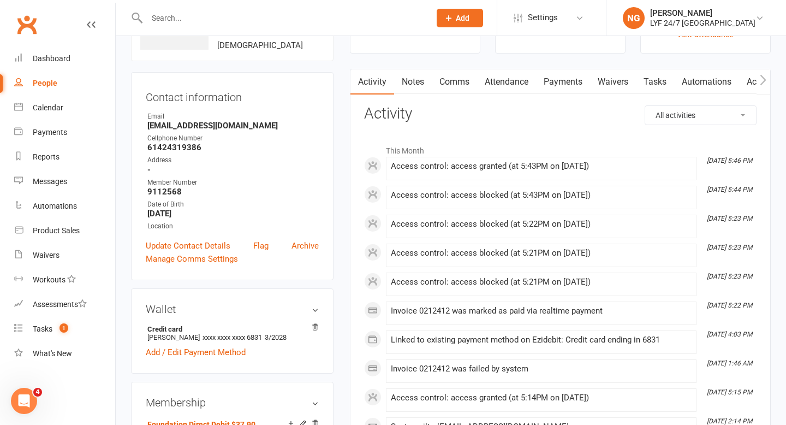
scroll to position [78, 0]
click at [248, 27] on div at bounding box center [276, 17] width 291 height 35
click at [239, 24] on input "text" at bounding box center [283, 17] width 279 height 15
paste input "Kursa Teata"
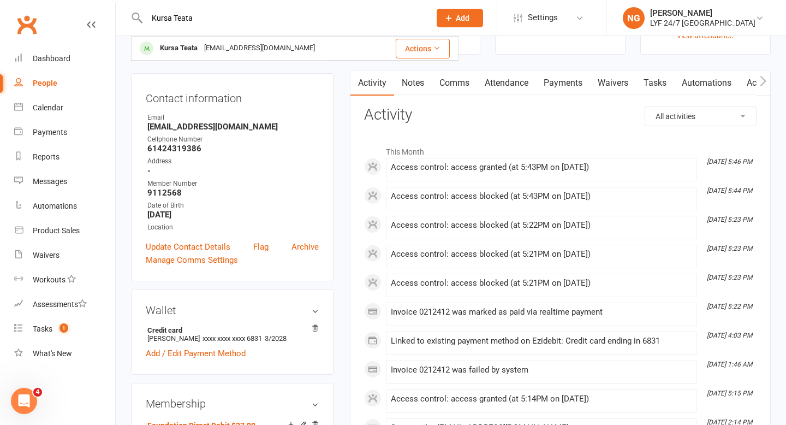
type input "Kursa Teata"
click at [221, 52] on div "[EMAIL_ADDRESS][DOMAIN_NAME]" at bounding box center [259, 48] width 117 height 16
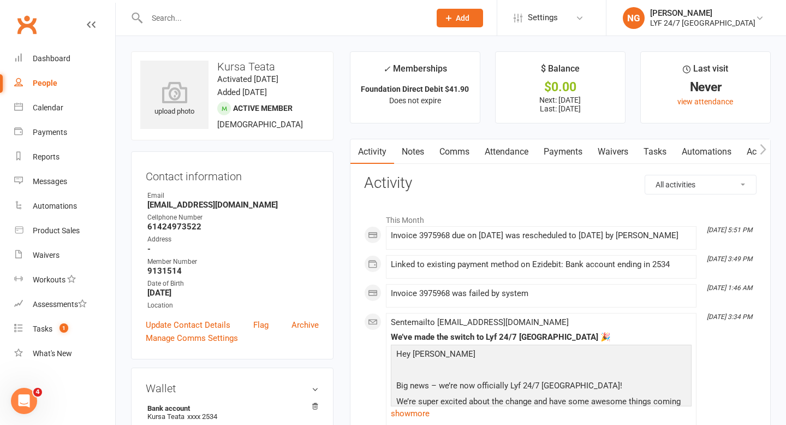
click at [564, 159] on link "Payments" at bounding box center [563, 151] width 54 height 25
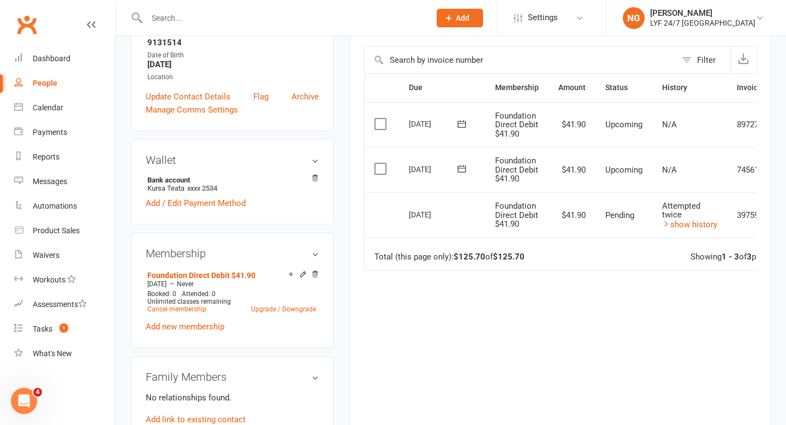
scroll to position [230, 0]
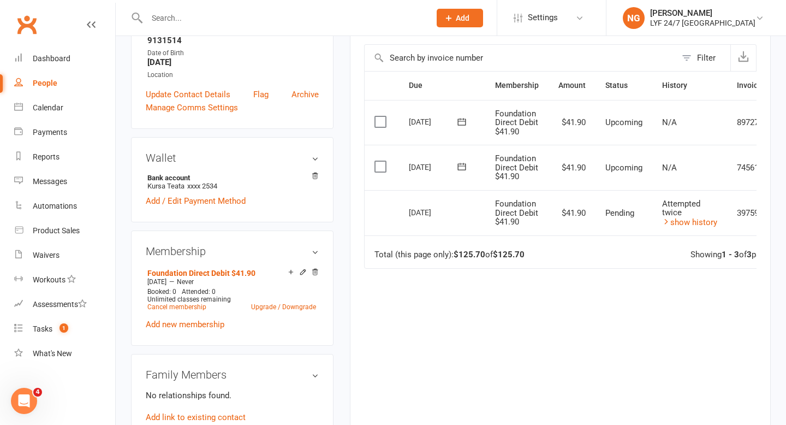
click at [609, 212] on span "Pending" at bounding box center [619, 213] width 29 height 10
click at [609, 251] on td "Total (this page only): $125.70 of $125.70 Showing 1 - 3 of 3 payments" at bounding box center [588, 251] width 446 height 33
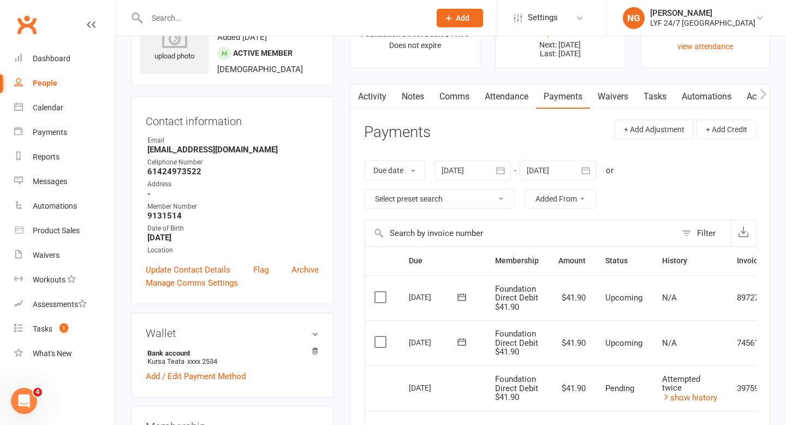
scroll to position [0, 0]
